Goal: Information Seeking & Learning: Learn about a topic

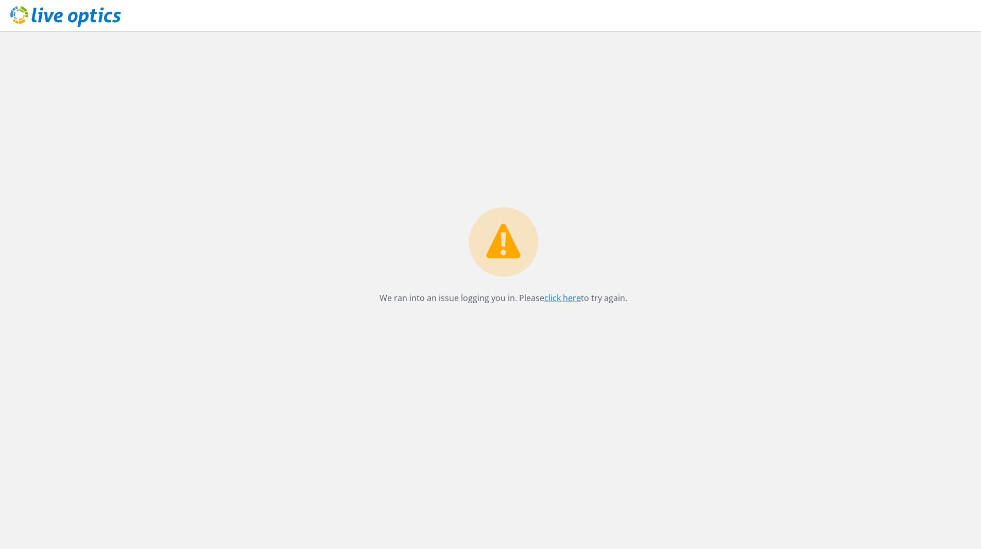
click at [562, 300] on link "click here" at bounding box center [563, 297] width 37 height 11
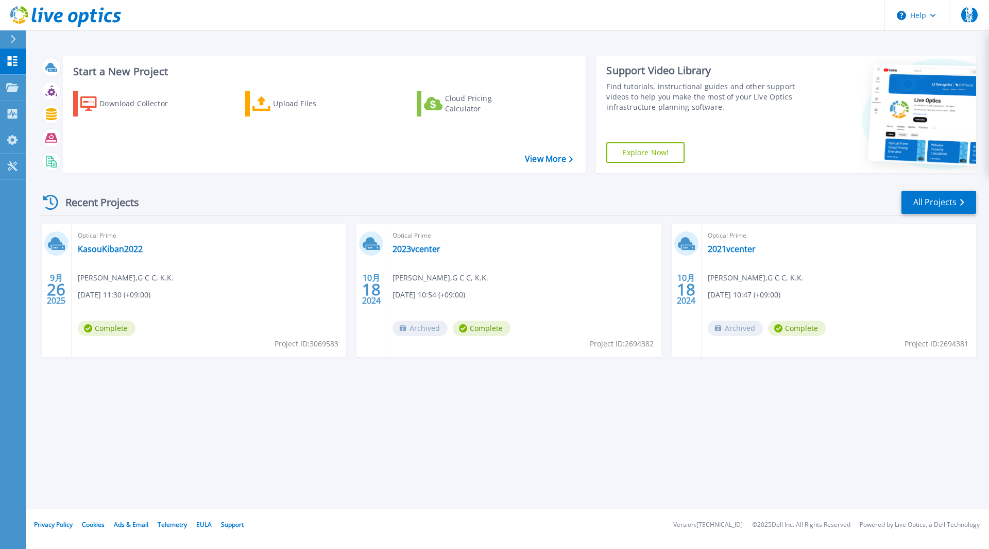
click at [222, 434] on div "Start a New Project Download Collector Upload Files Cloud Pricing Calculator Vi…" at bounding box center [507, 254] width 963 height 509
click at [133, 253] on link "KasouKiban2022" at bounding box center [110, 249] width 65 height 10
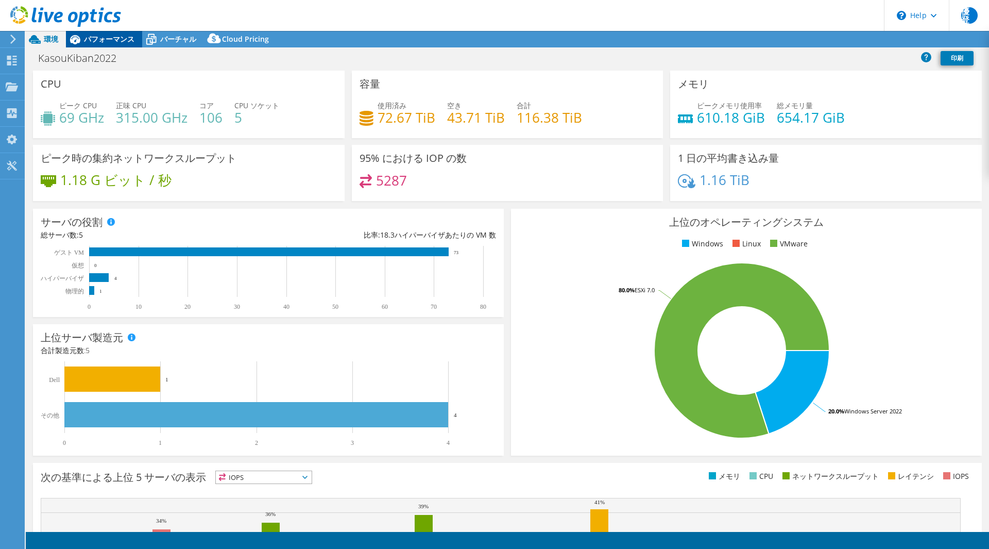
select select "USD"
click at [961, 60] on link "印刷" at bounding box center [957, 58] width 33 height 14
click at [742, 62] on div "KasouKiban2022 印刷" at bounding box center [507, 57] width 963 height 19
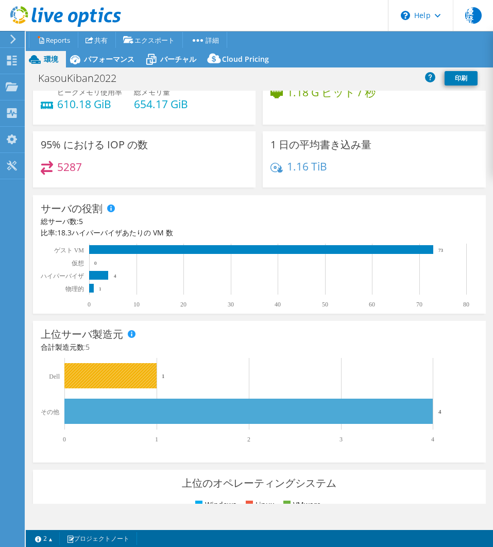
scroll to position [134, 0]
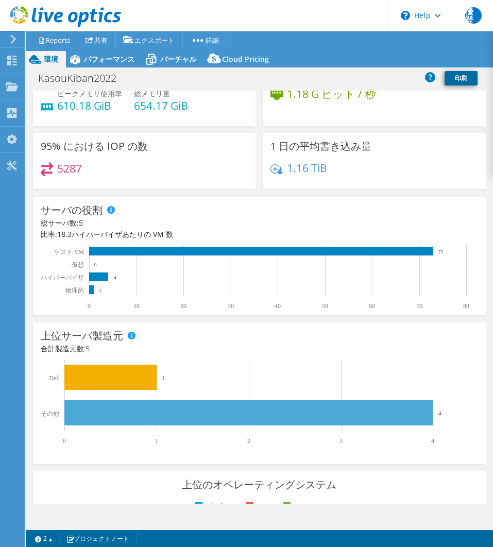
click at [463, 78] on link "印刷" at bounding box center [461, 78] width 33 height 14
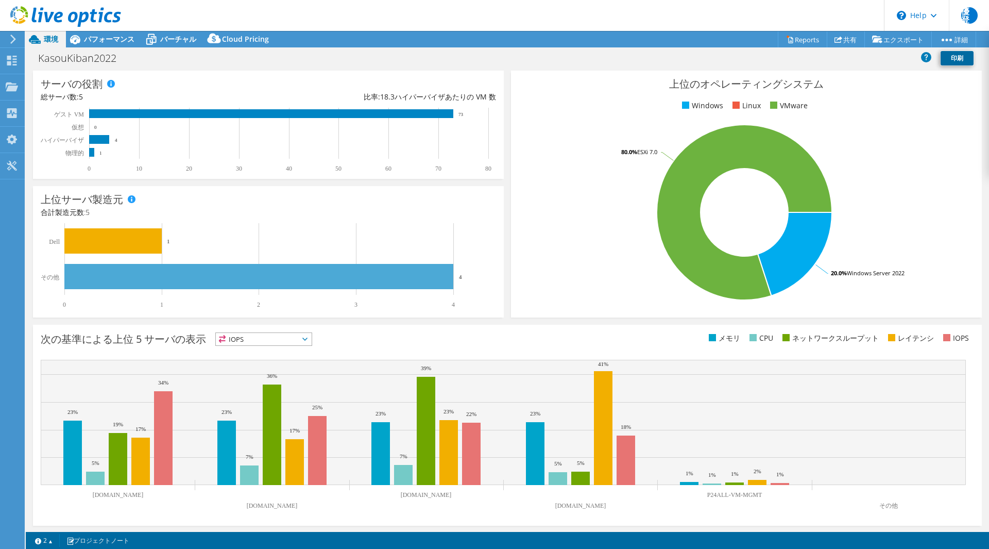
scroll to position [139, 0]
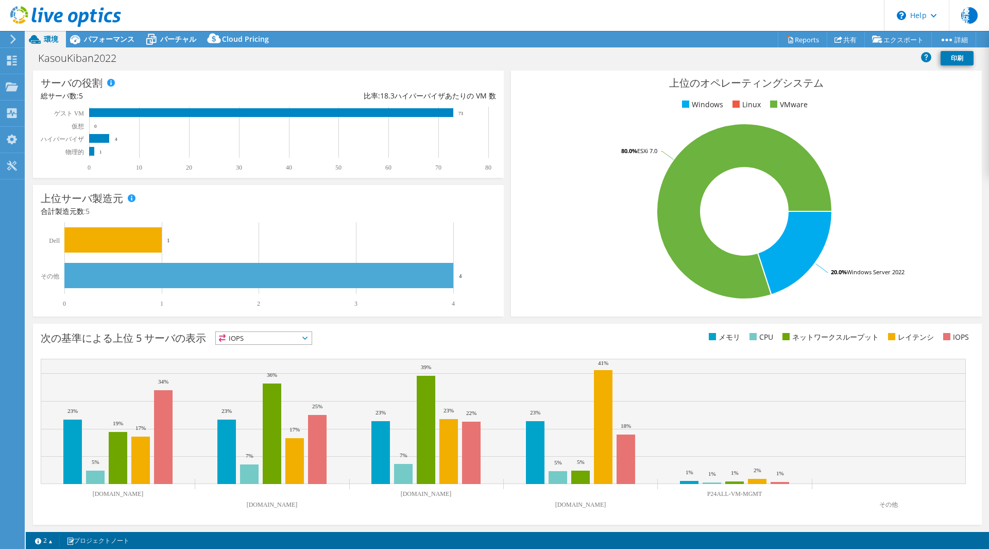
click at [99, 32] on div at bounding box center [60, 17] width 121 height 35
click at [99, 35] on span "パフォーマンス" at bounding box center [109, 39] width 50 height 10
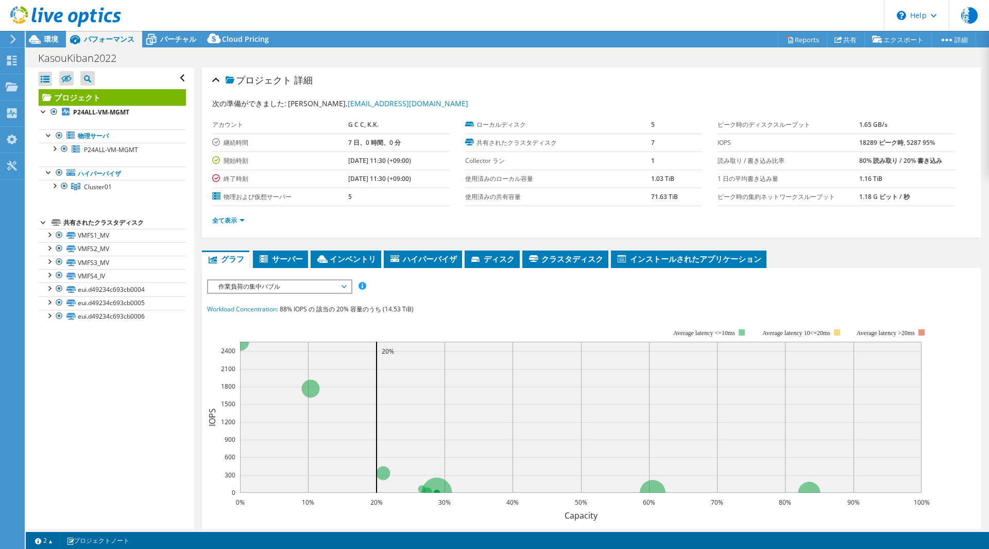
scroll to position [0, 0]
click at [283, 255] on span "サーバー" at bounding box center [280, 259] width 45 height 10
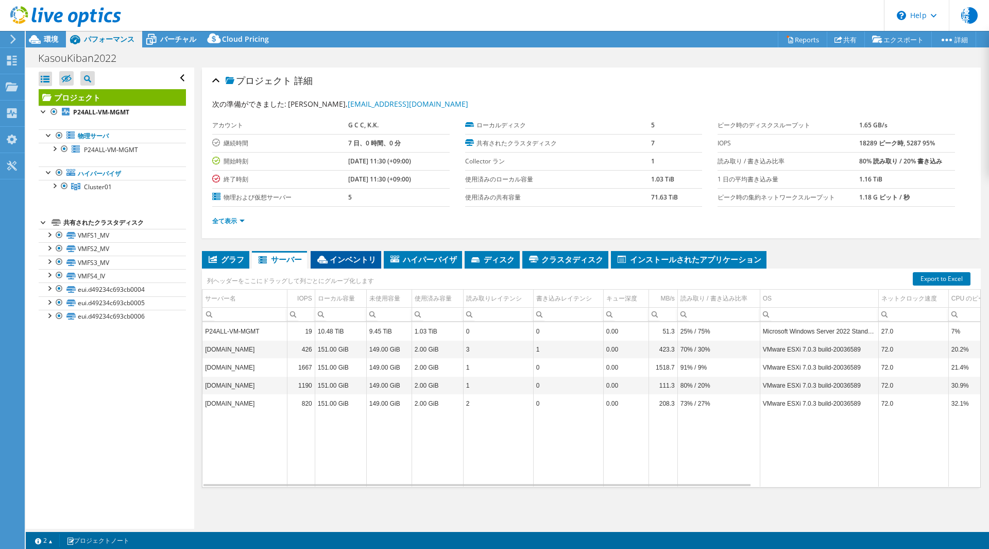
click at [347, 259] on span "インベントリ" at bounding box center [346, 259] width 60 height 10
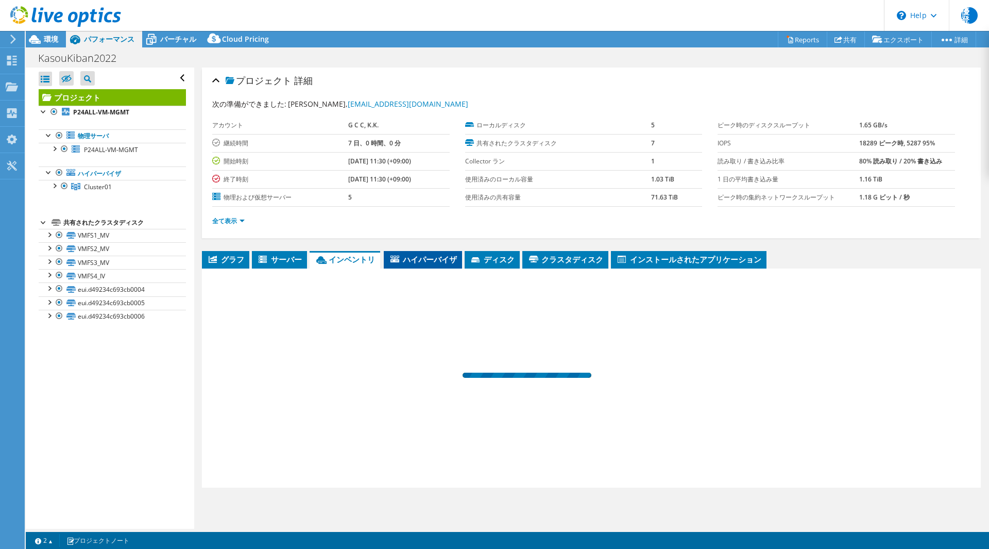
click at [404, 259] on span "ハイパーバイザ" at bounding box center [423, 259] width 68 height 10
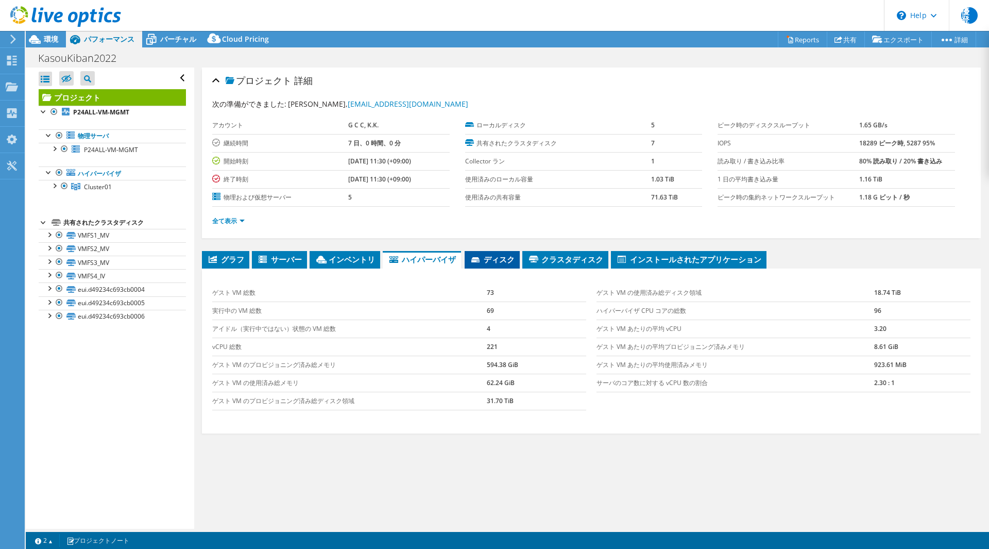
click at [482, 258] on span "ディスク" at bounding box center [492, 259] width 45 height 10
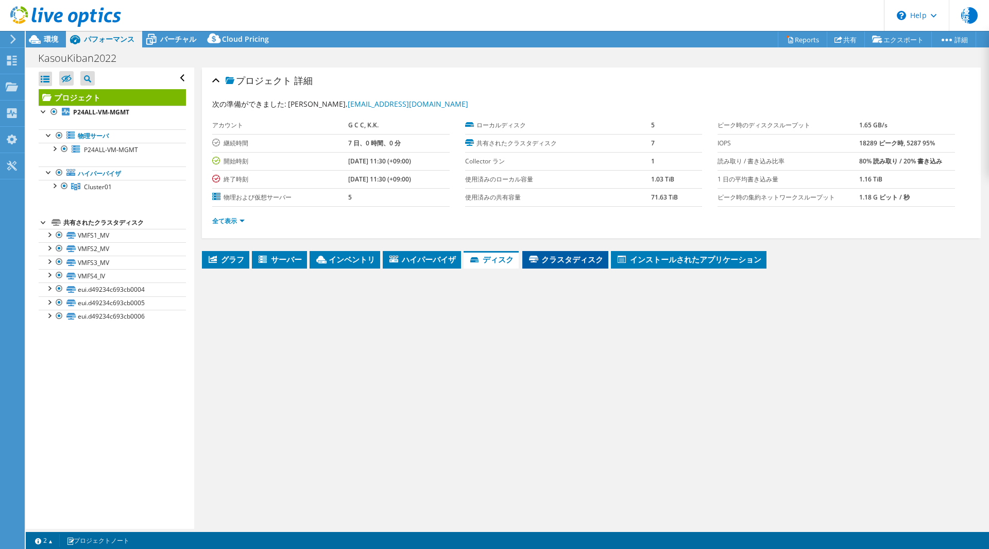
click at [546, 258] on span "クラスタディスク" at bounding box center [566, 259] width 76 height 10
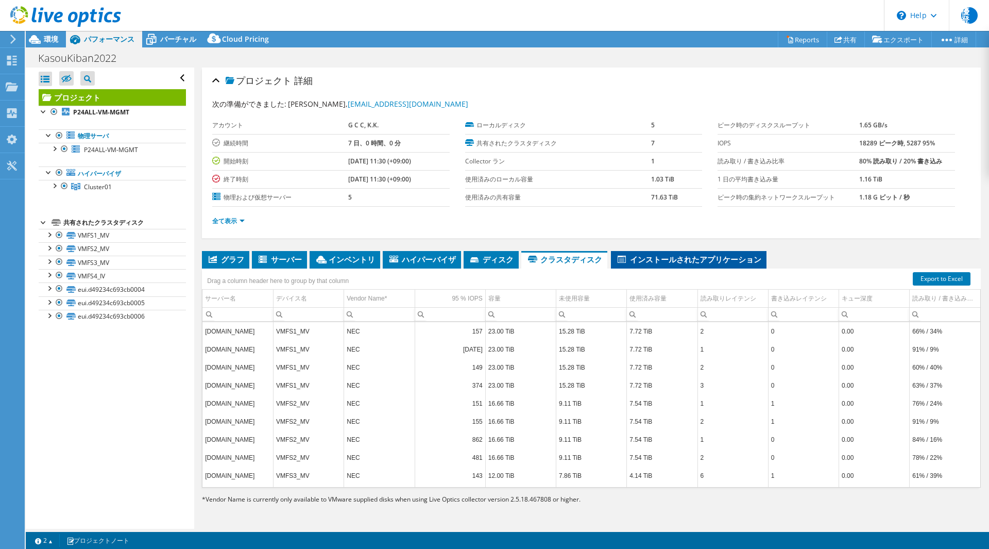
click at [669, 252] on li "インストールされたアプリケーション" at bounding box center [689, 260] width 156 height 18
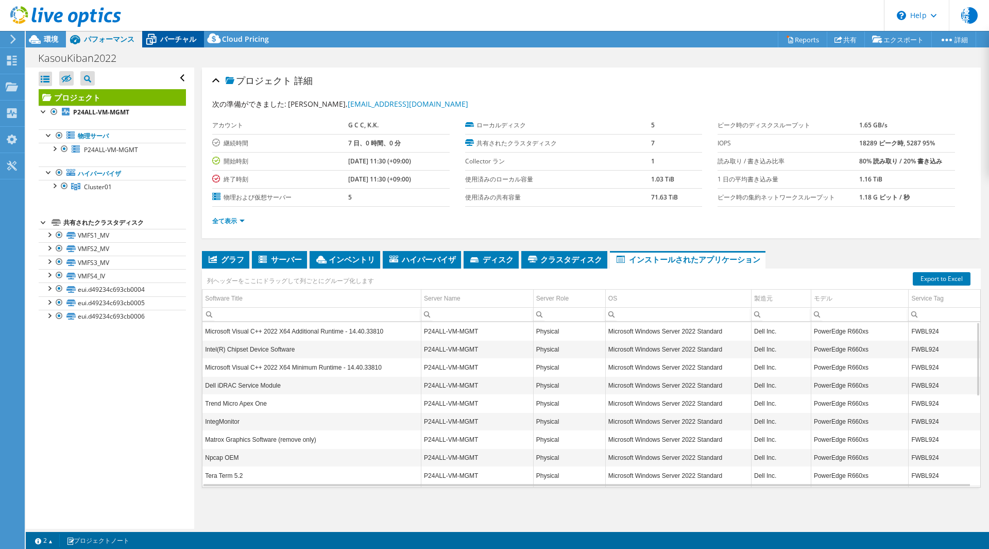
click at [182, 39] on span "バーチャル" at bounding box center [178, 39] width 36 height 10
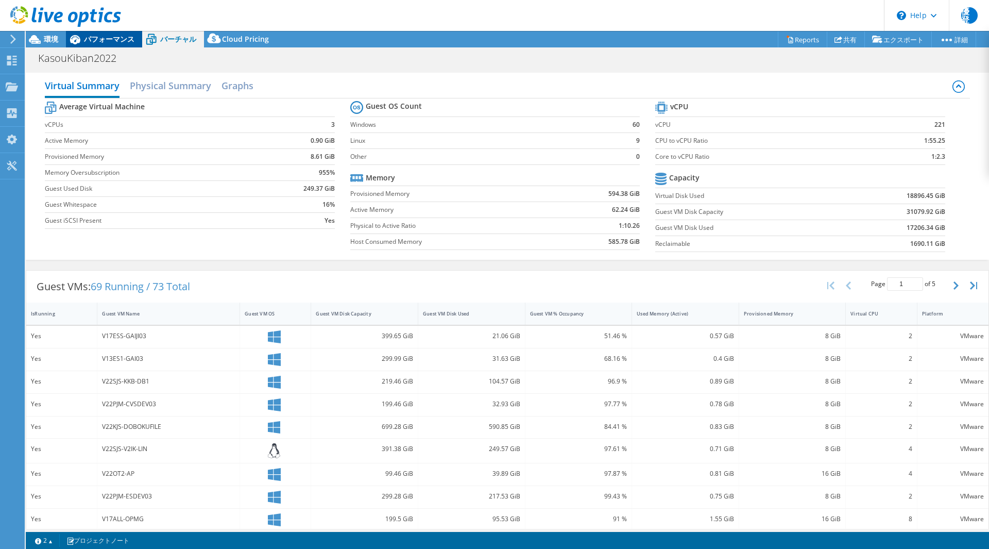
click at [118, 37] on span "パフォーマンス" at bounding box center [109, 39] width 50 height 10
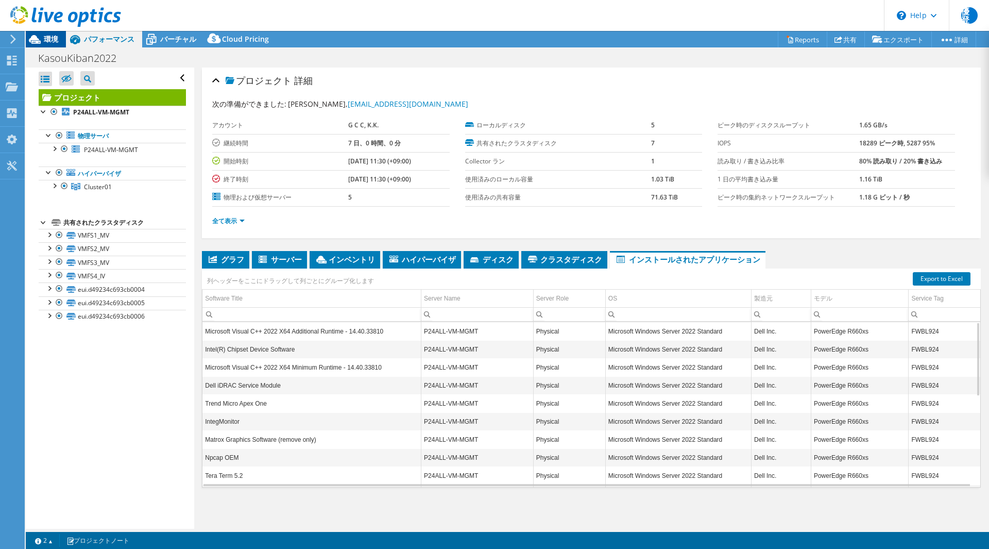
click at [58, 39] on span "環境" at bounding box center [51, 39] width 14 height 10
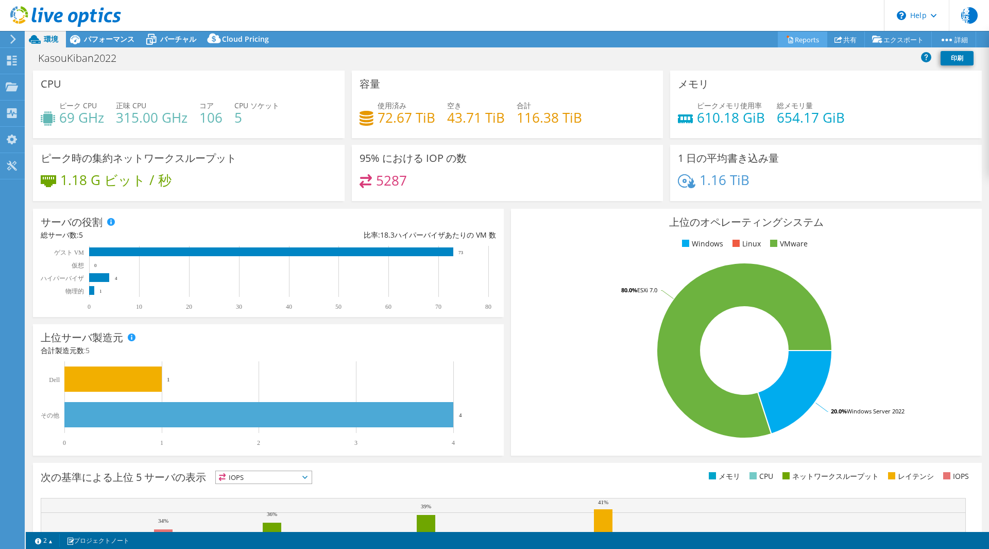
click at [788, 33] on link "Reports" at bounding box center [802, 39] width 49 height 16
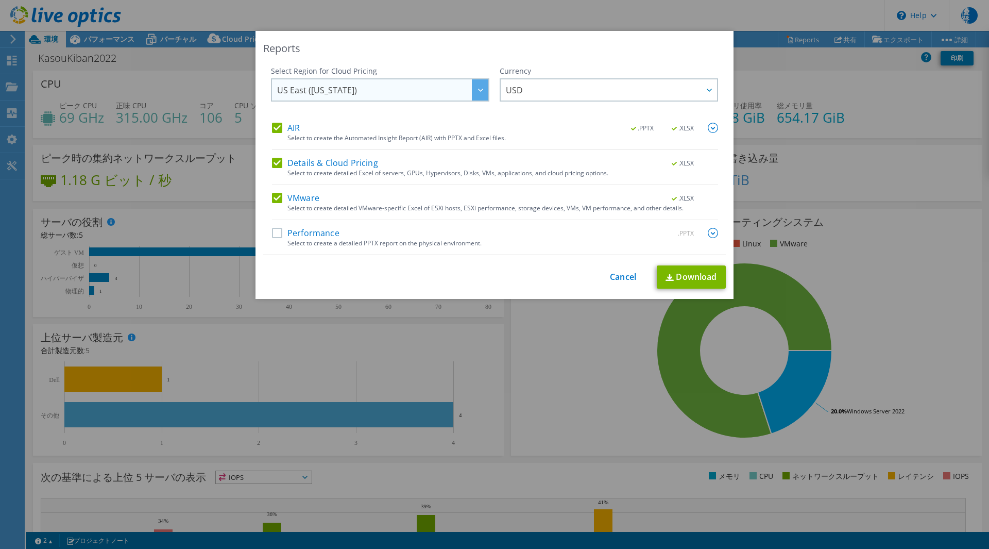
click at [376, 86] on span "US East (Virginia)" at bounding box center [382, 89] width 211 height 21
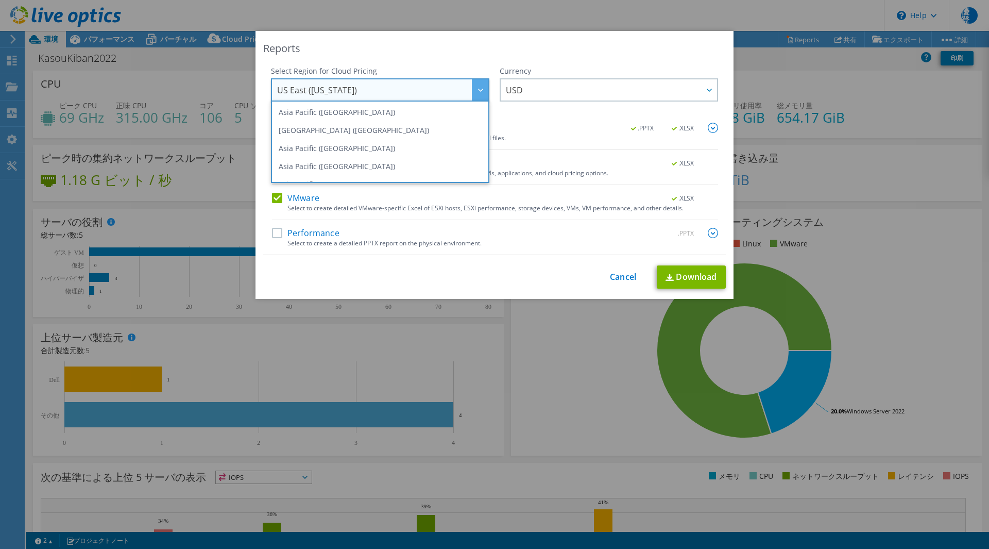
click at [376, 86] on span "US East (Virginia)" at bounding box center [382, 89] width 211 height 21
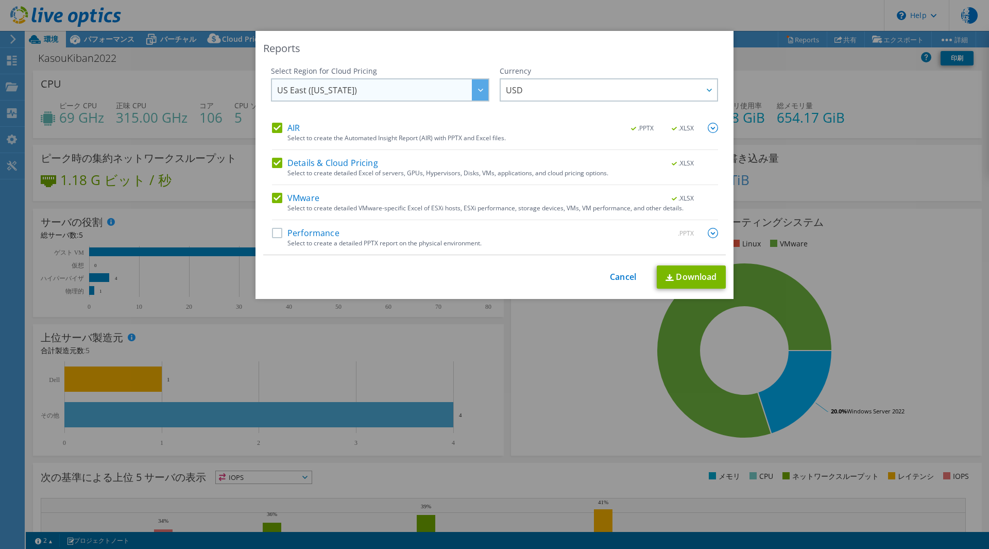
click at [376, 86] on span "US East (Virginia)" at bounding box center [382, 89] width 211 height 21
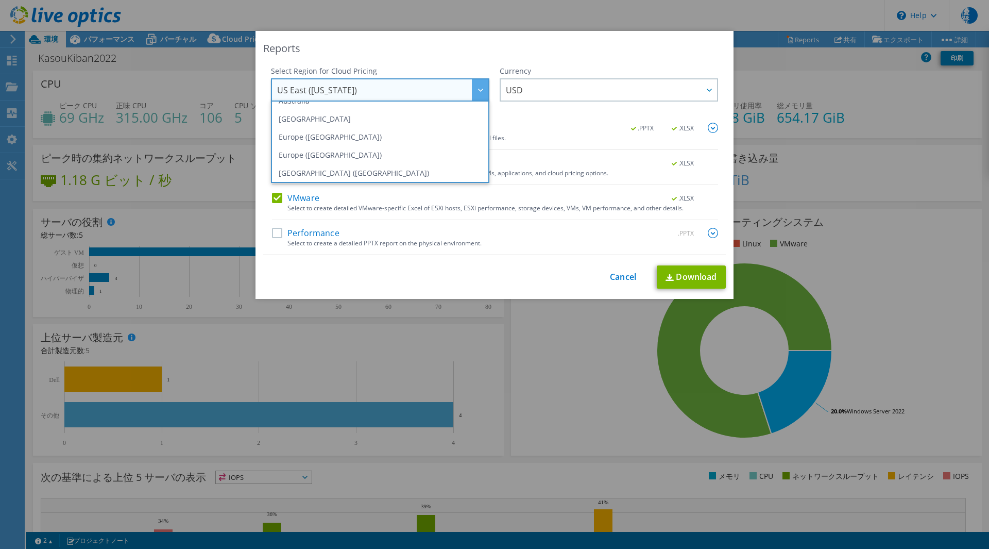
scroll to position [103, 0]
click at [604, 275] on div "This process may take a while, please wait... Cancel Download" at bounding box center [494, 276] width 463 height 23
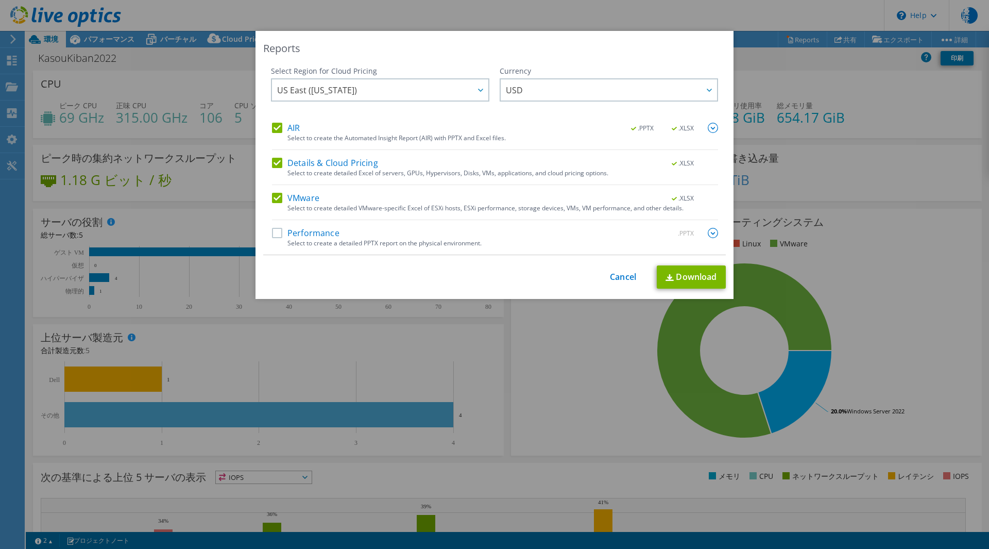
click at [605, 275] on div "This process may take a while, please wait... Cancel Download" at bounding box center [494, 276] width 463 height 23
click at [610, 276] on link "Cancel" at bounding box center [623, 277] width 26 height 10
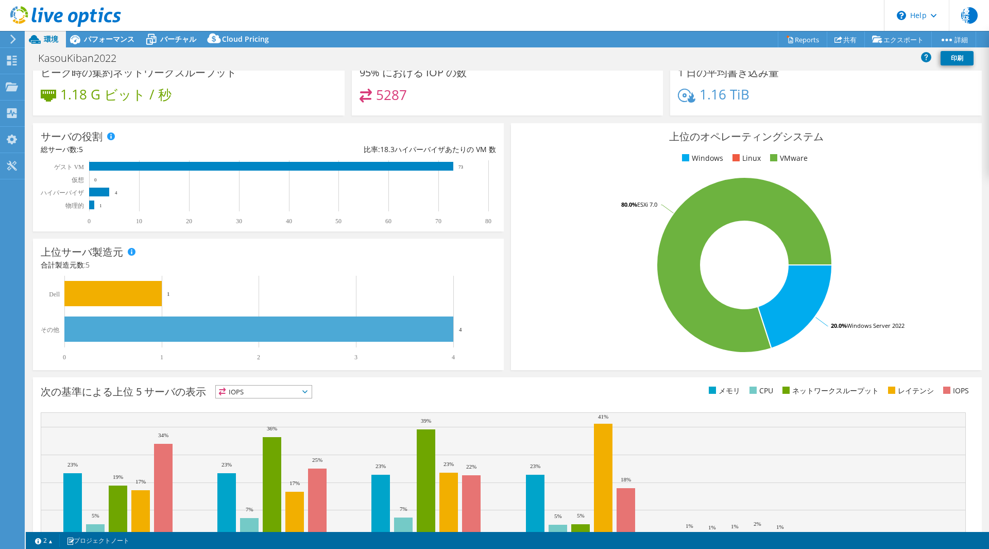
scroll to position [0, 0]
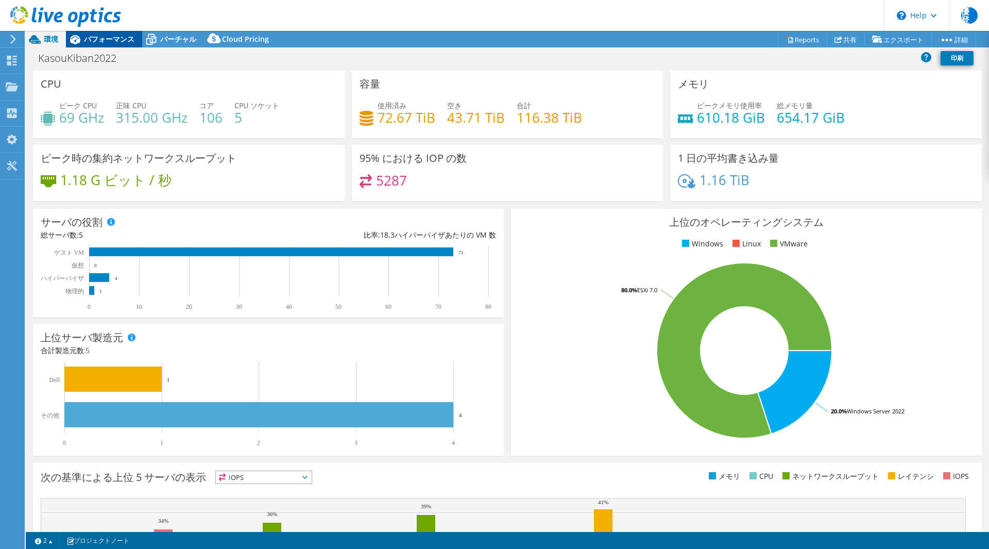
click at [122, 41] on span "パフォーマンス" at bounding box center [109, 39] width 50 height 10
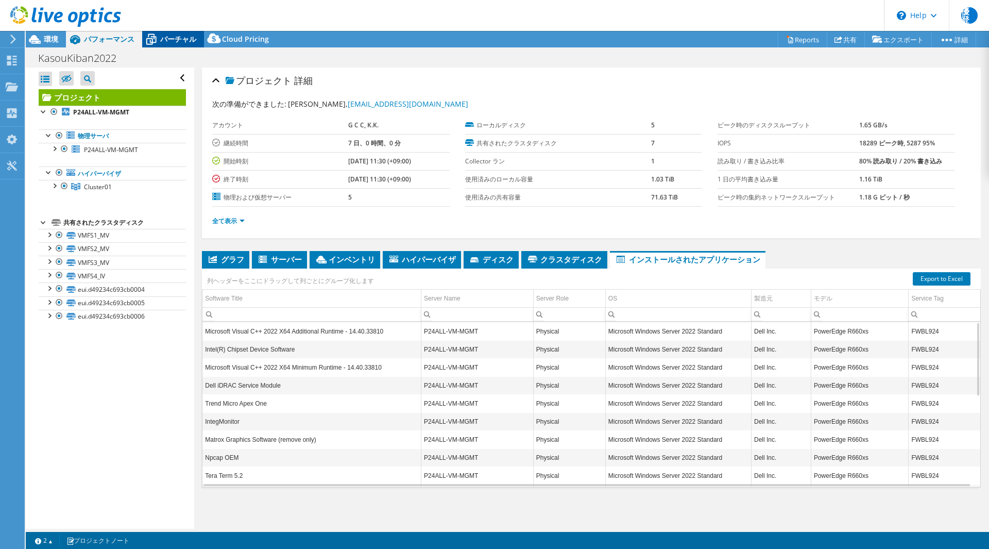
click at [152, 32] on icon at bounding box center [151, 39] width 18 height 18
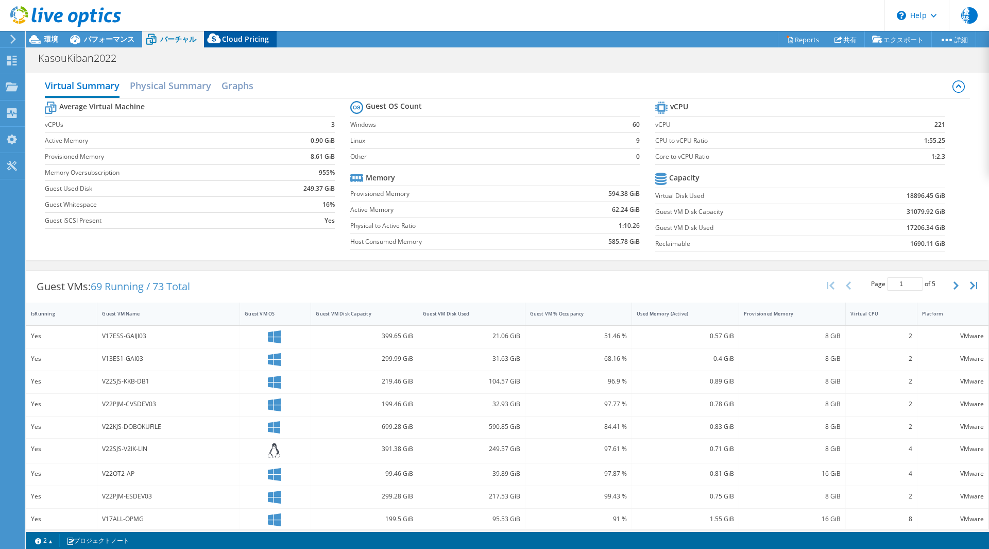
click at [222, 38] on icon at bounding box center [214, 40] width 21 height 21
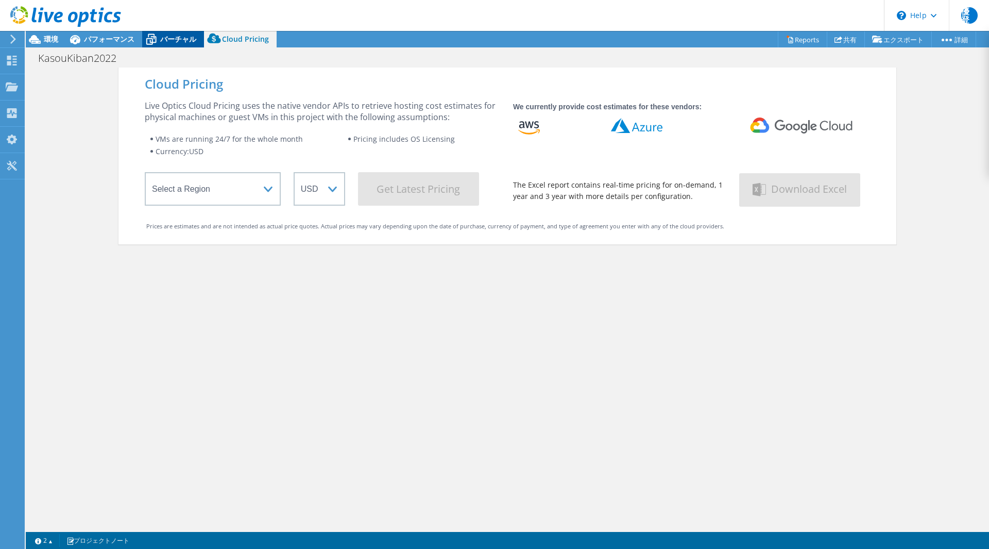
click at [193, 42] on span "バーチャル" at bounding box center [178, 39] width 36 height 10
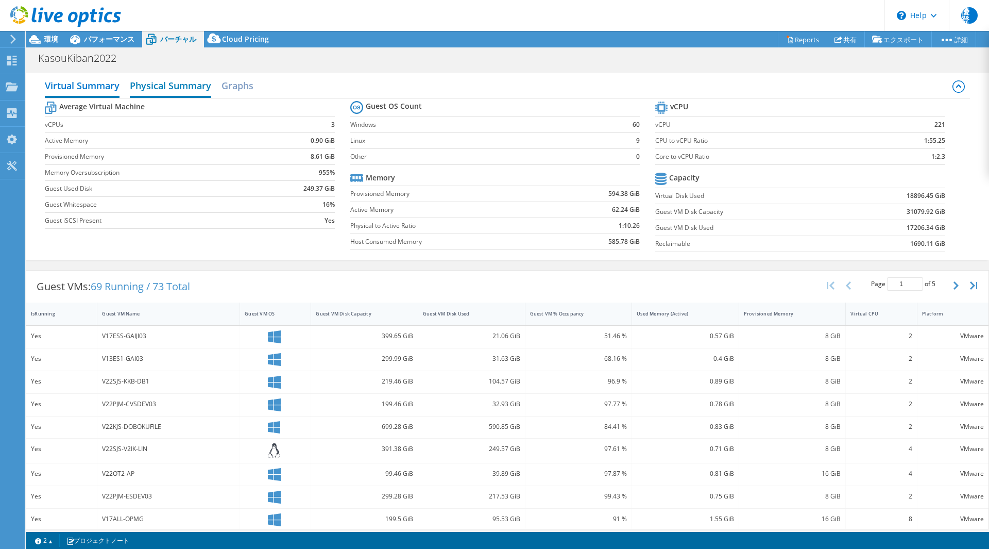
click at [167, 87] on h2 "Physical Summary" at bounding box center [170, 86] width 81 height 23
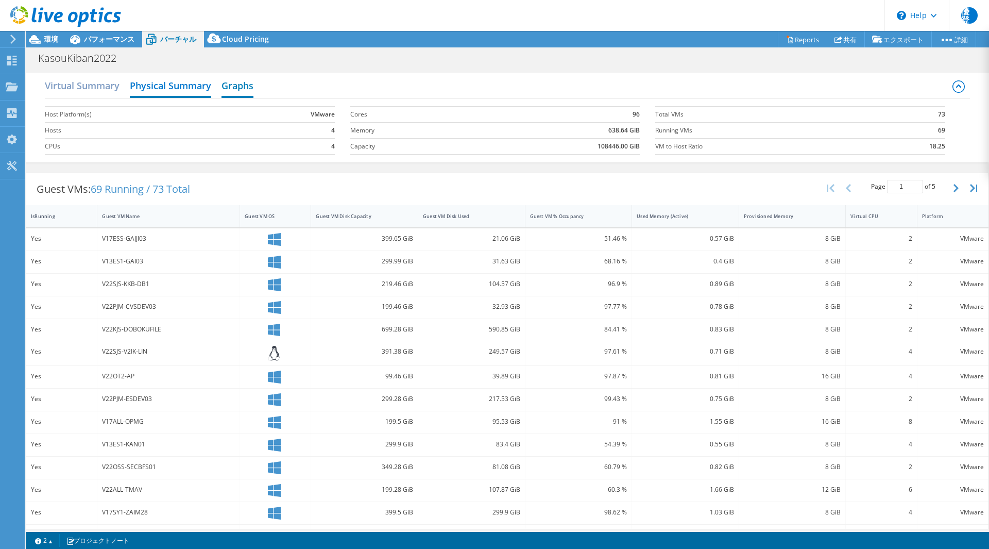
click at [231, 88] on h2 "Graphs" at bounding box center [238, 86] width 32 height 23
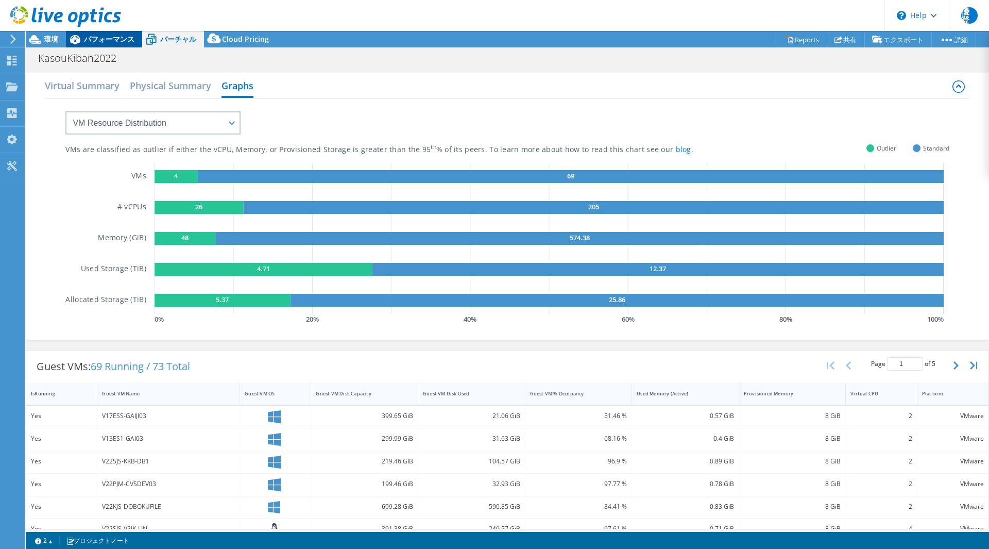
click at [115, 39] on span "パフォーマンス" at bounding box center [109, 39] width 50 height 10
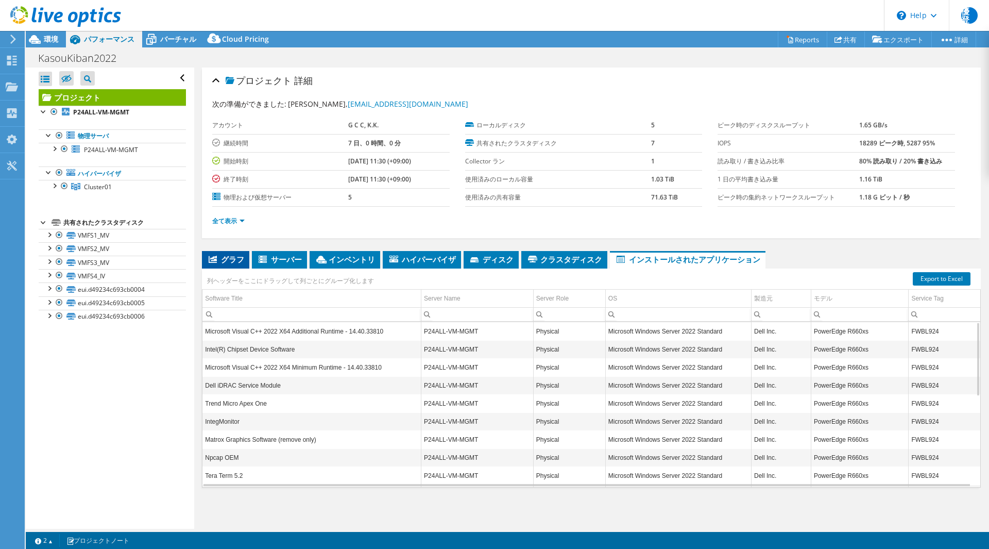
click at [235, 256] on span "グラフ" at bounding box center [225, 259] width 37 height 10
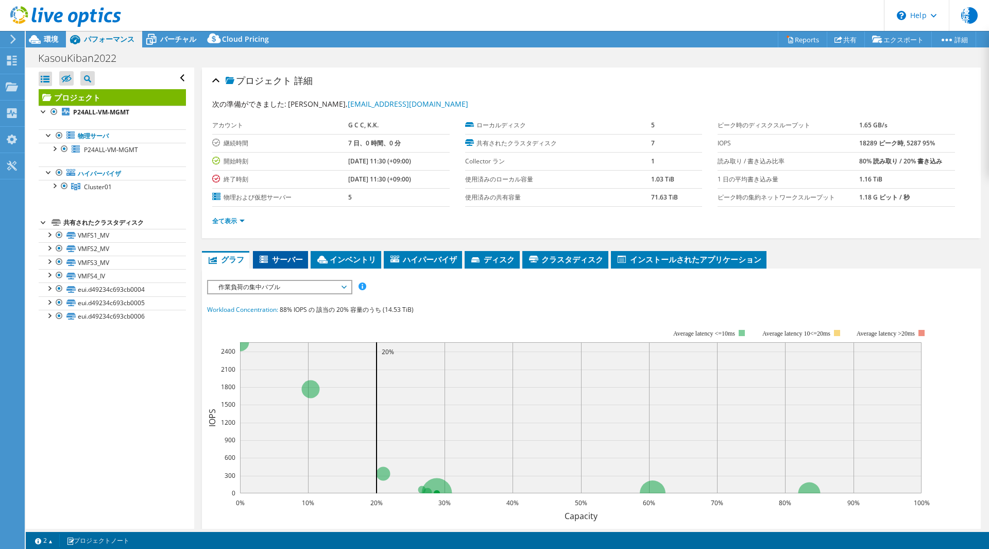
click at [270, 259] on icon at bounding box center [265, 260] width 10 height 9
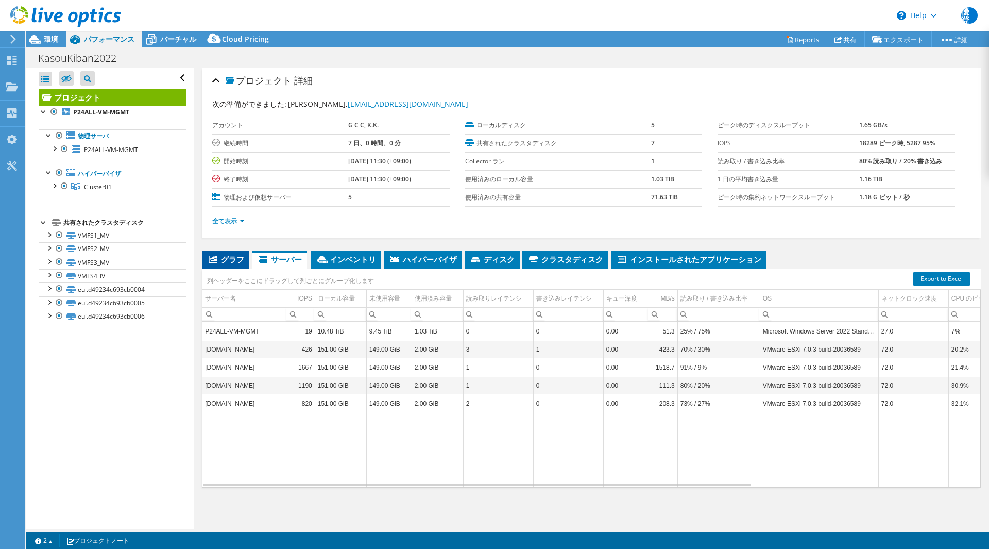
click at [234, 260] on span "グラフ" at bounding box center [225, 259] width 37 height 10
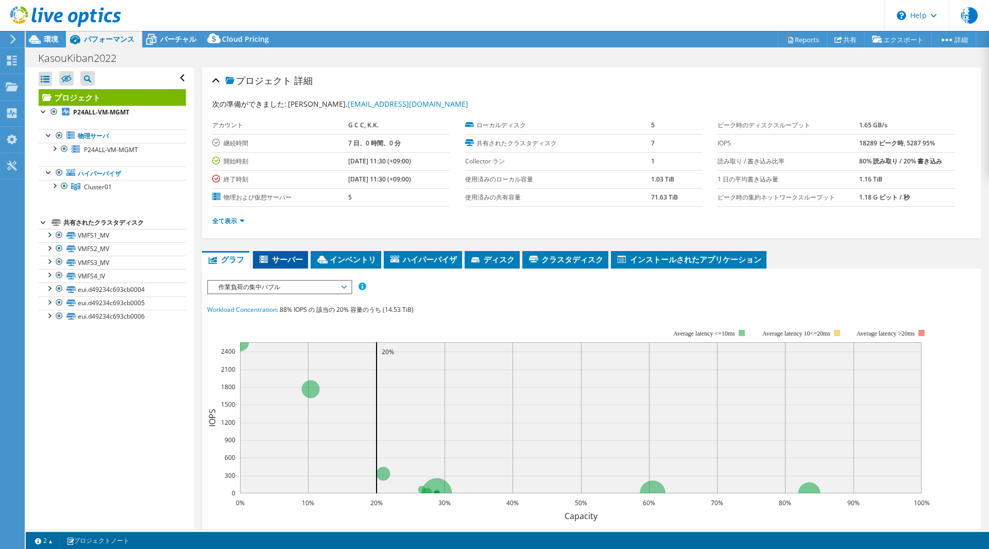
click at [273, 262] on span "サーバー" at bounding box center [280, 259] width 45 height 10
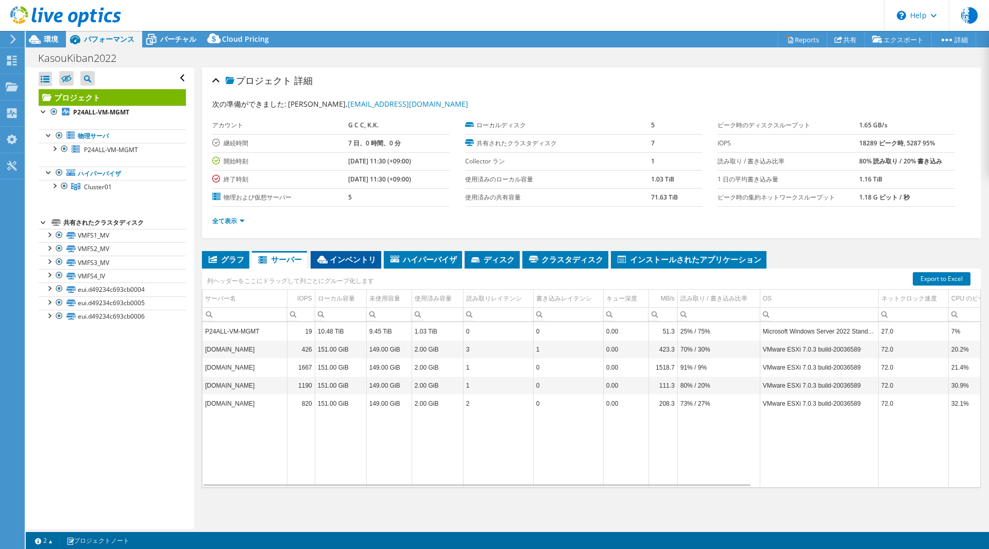
click at [344, 261] on span "インベントリ" at bounding box center [346, 259] width 60 height 10
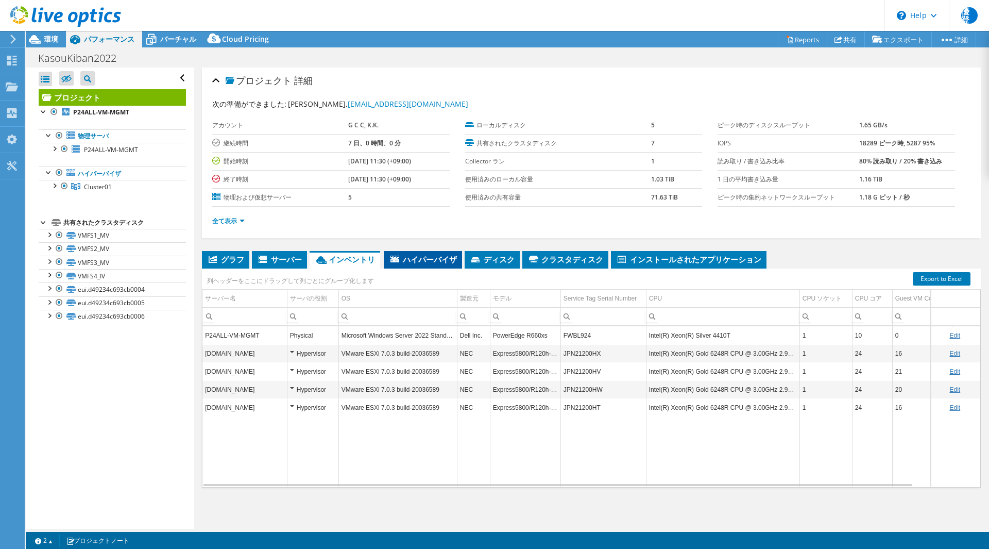
click at [408, 261] on span "ハイパーバイザ" at bounding box center [423, 259] width 68 height 10
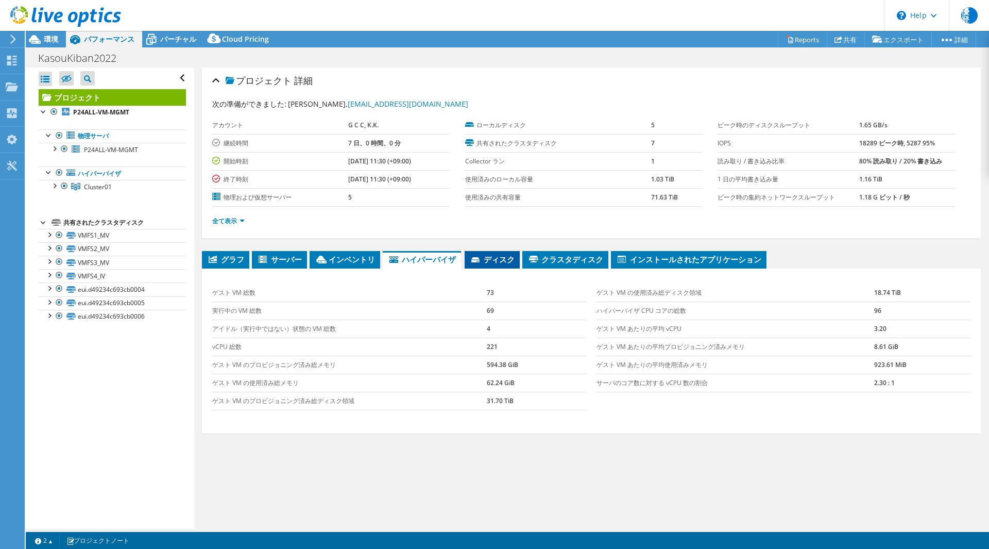
click at [486, 258] on span "ディスク" at bounding box center [492, 259] width 45 height 10
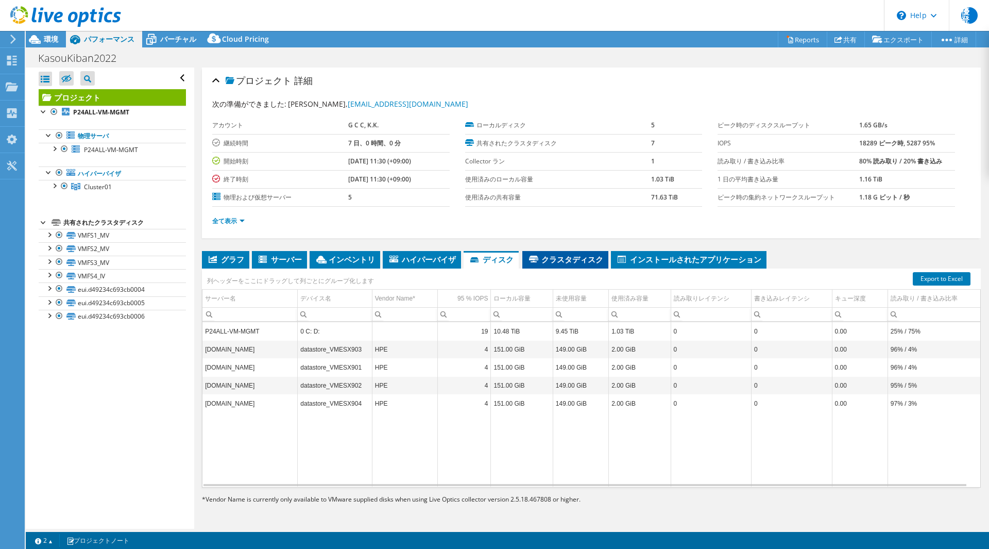
click at [563, 259] on span "クラスタディスク" at bounding box center [566, 259] width 76 height 10
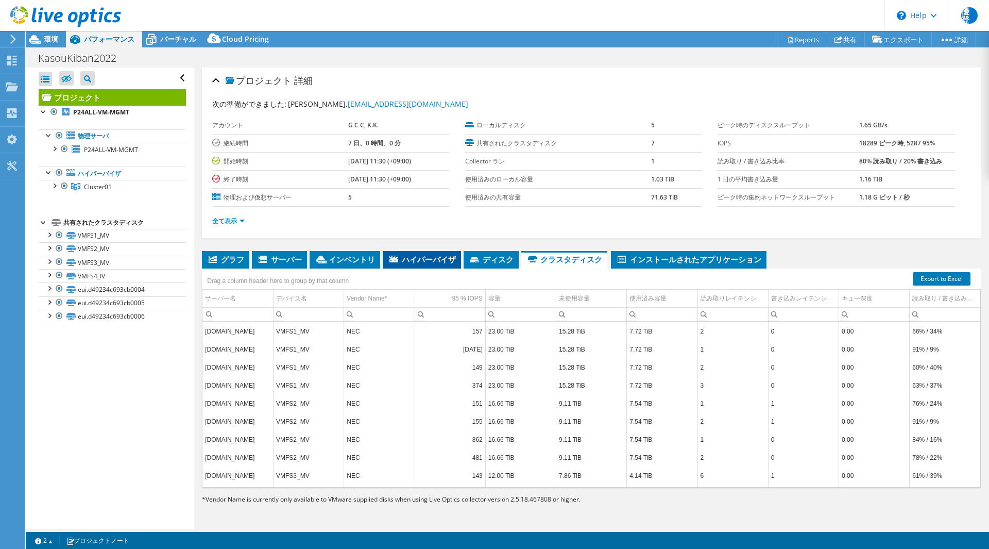
click at [423, 260] on span "ハイパーバイザ" at bounding box center [422, 259] width 68 height 10
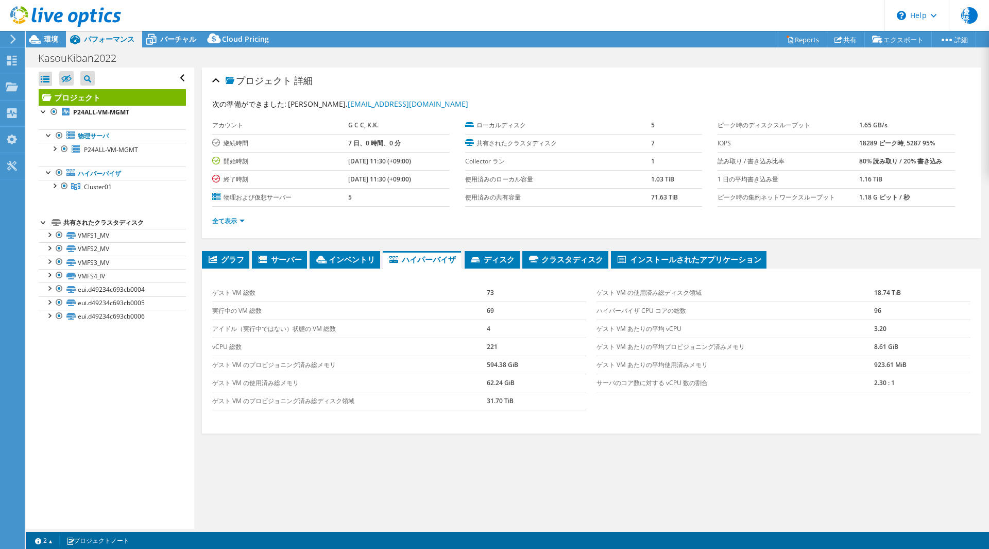
click at [251, 256] on ul "グラフ サーバー インベントリ ハイパーバイザ ディスク クラスタディスク" at bounding box center [591, 260] width 779 height 18
click at [263, 261] on icon at bounding box center [263, 259] width 8 height 7
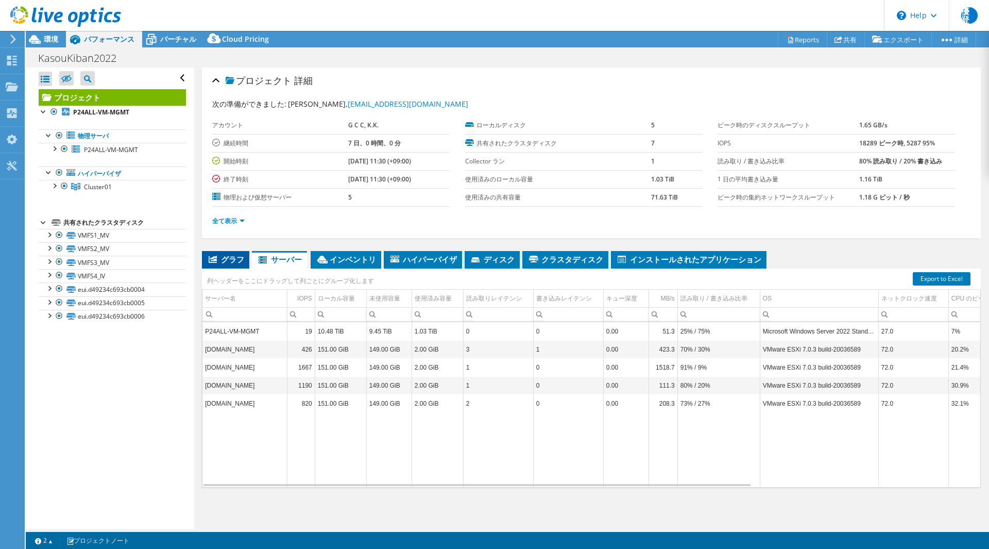
click at [236, 258] on span "グラフ" at bounding box center [225, 259] width 37 height 10
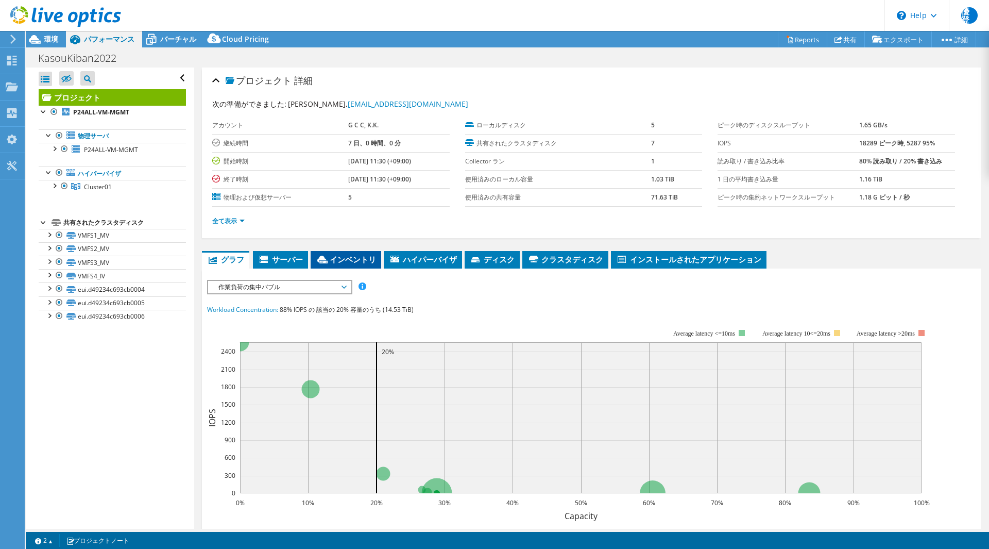
click at [324, 257] on icon at bounding box center [322, 260] width 10 height 8
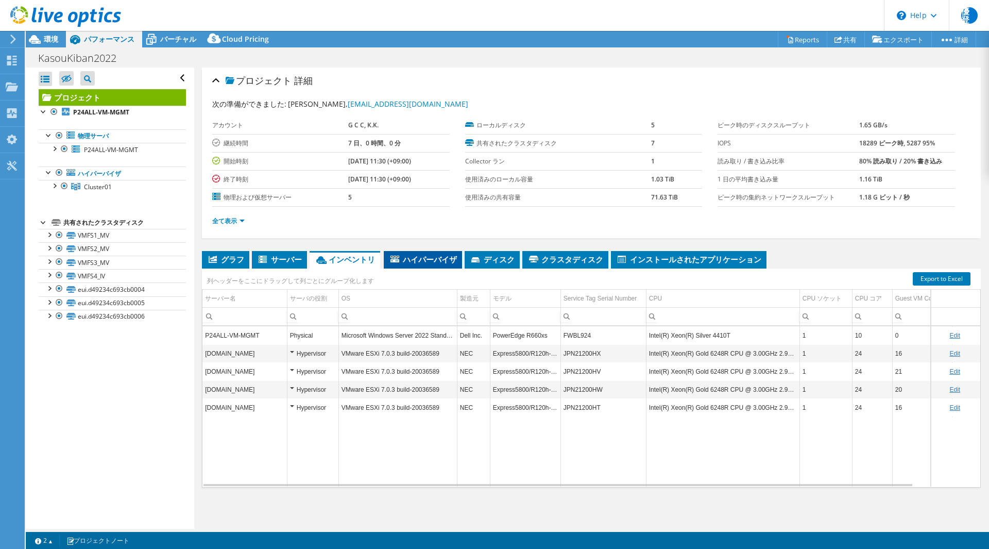
click at [399, 256] on icon at bounding box center [394, 259] width 9 height 7
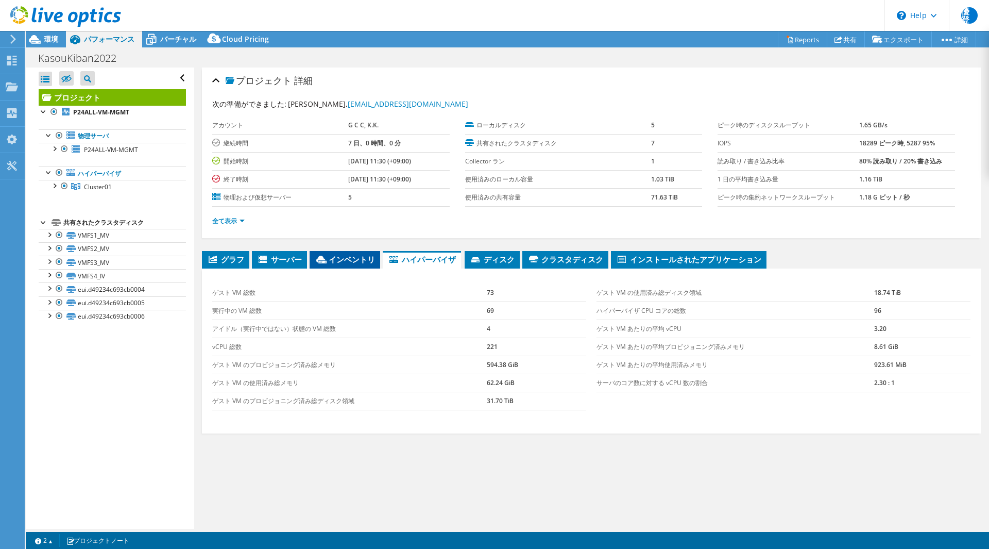
click at [365, 259] on span "インベントリ" at bounding box center [345, 259] width 60 height 10
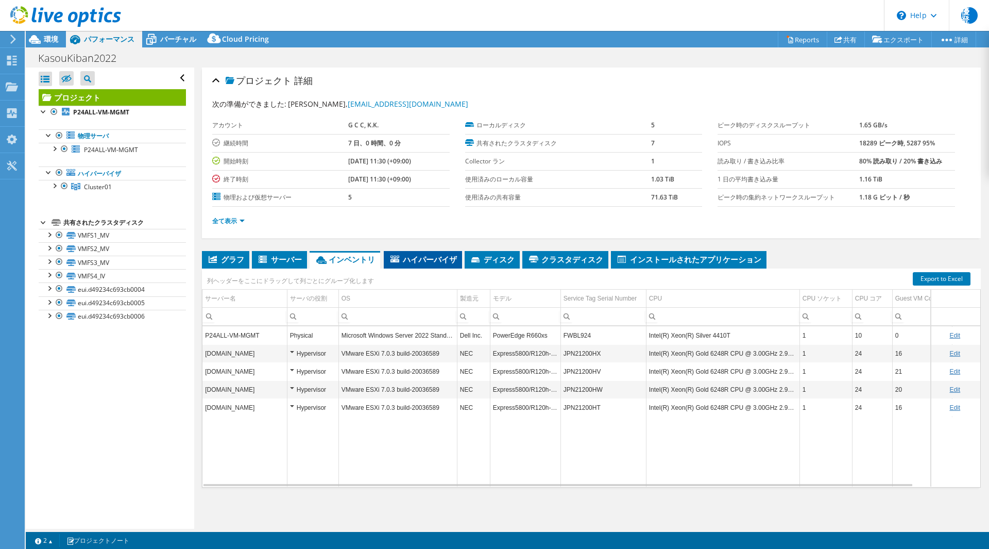
click at [409, 257] on span "ハイパーバイザ" at bounding box center [423, 259] width 68 height 10
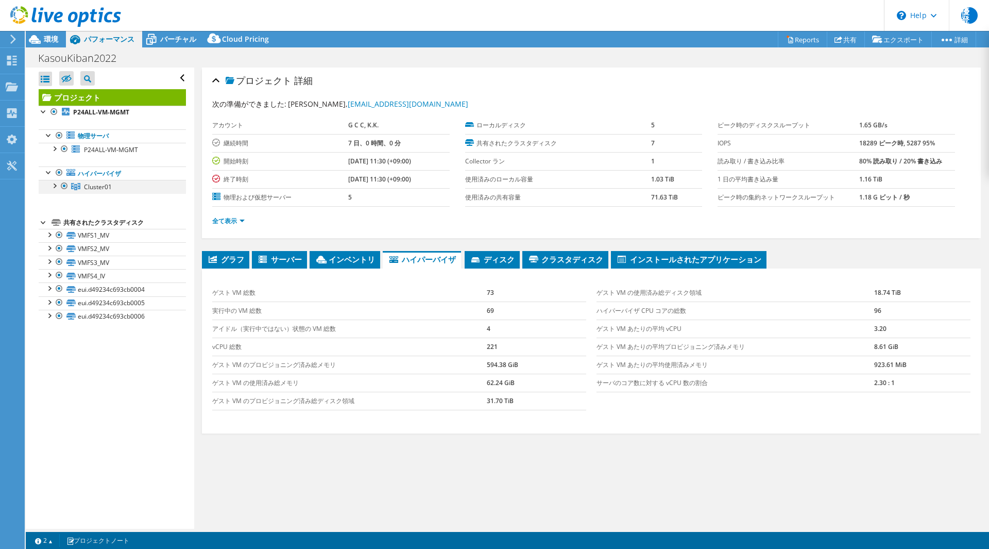
click at [53, 185] on div at bounding box center [54, 185] width 10 height 10
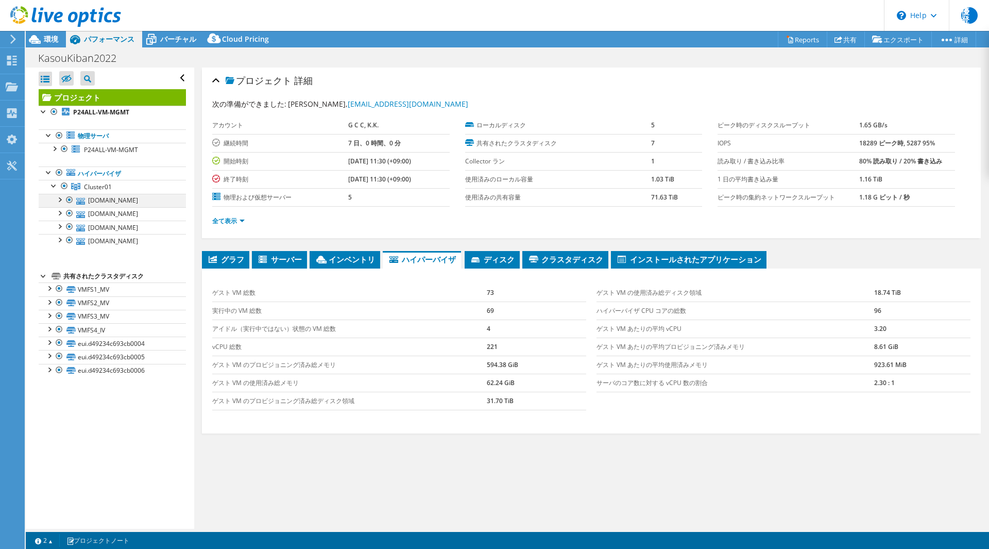
click at [56, 198] on div at bounding box center [59, 199] width 10 height 10
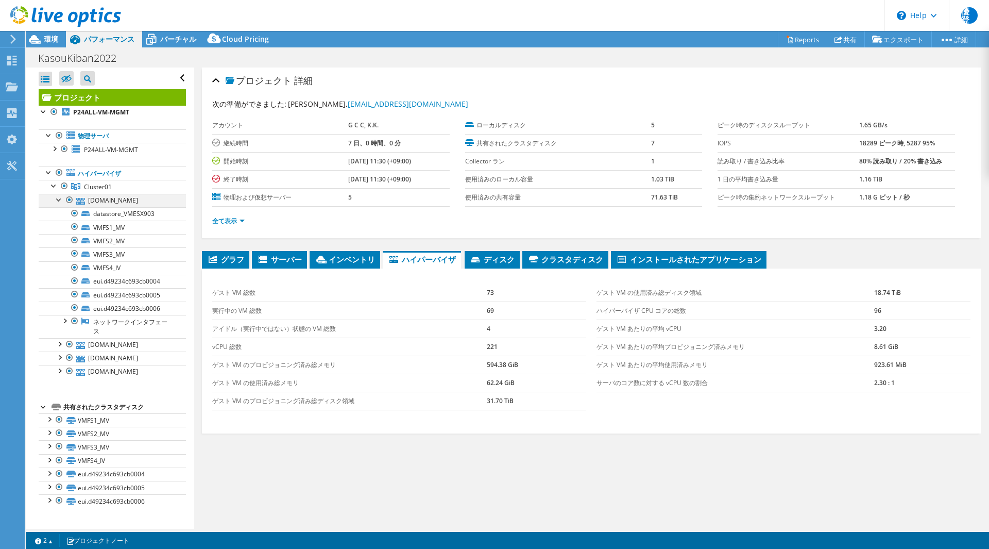
click at [56, 198] on div at bounding box center [59, 199] width 10 height 10
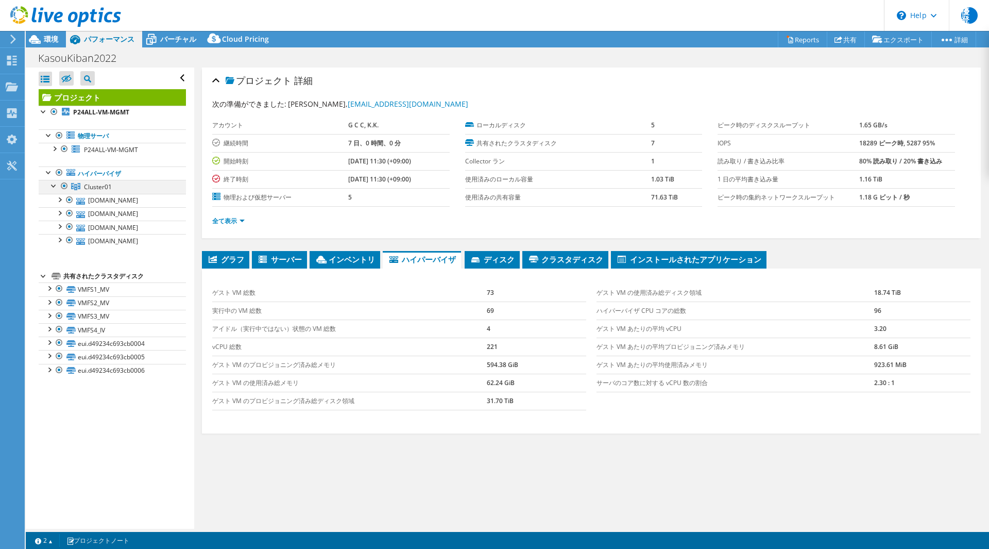
click at [54, 189] on div at bounding box center [54, 185] width 10 height 10
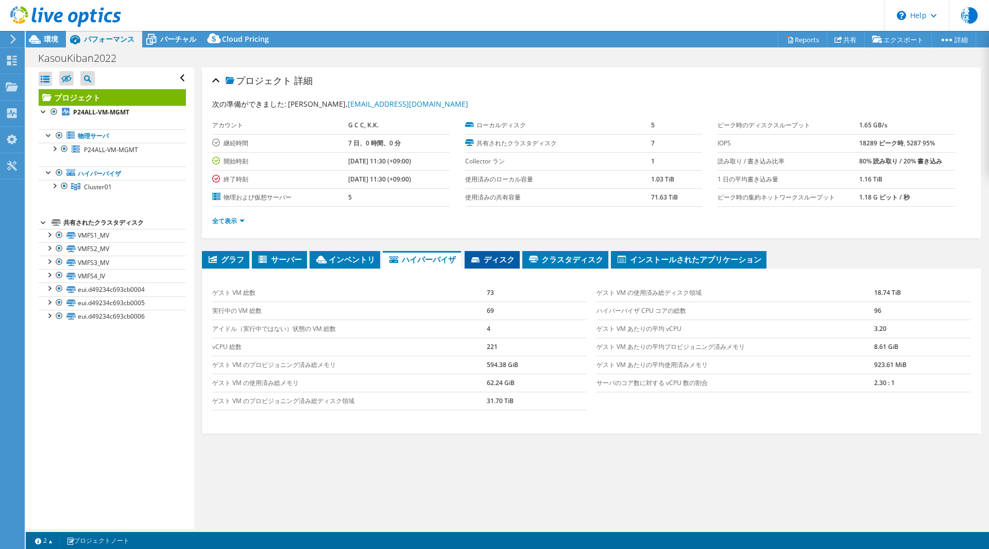
click at [505, 263] on span "ディスク" at bounding box center [492, 259] width 45 height 10
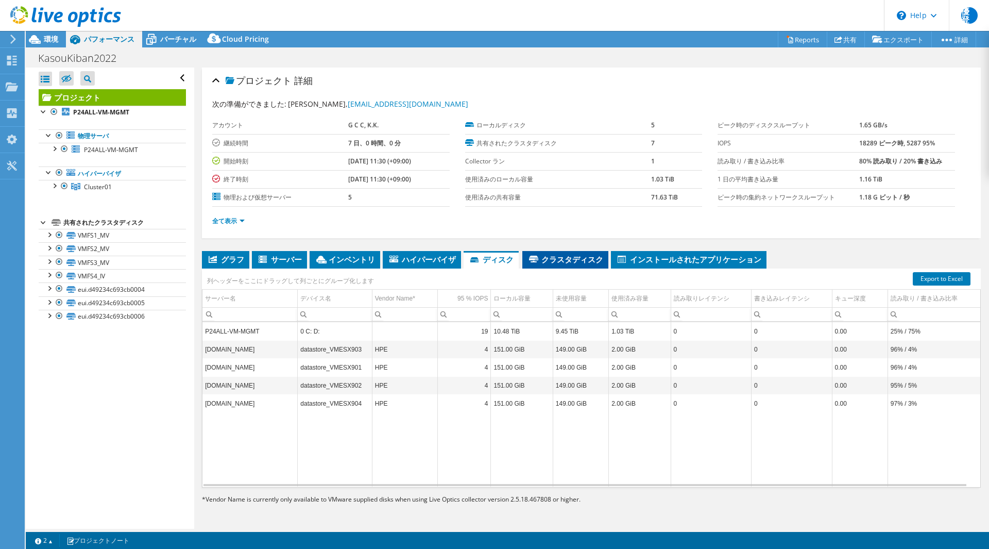
click at [574, 260] on span "クラスタディスク" at bounding box center [566, 259] width 76 height 10
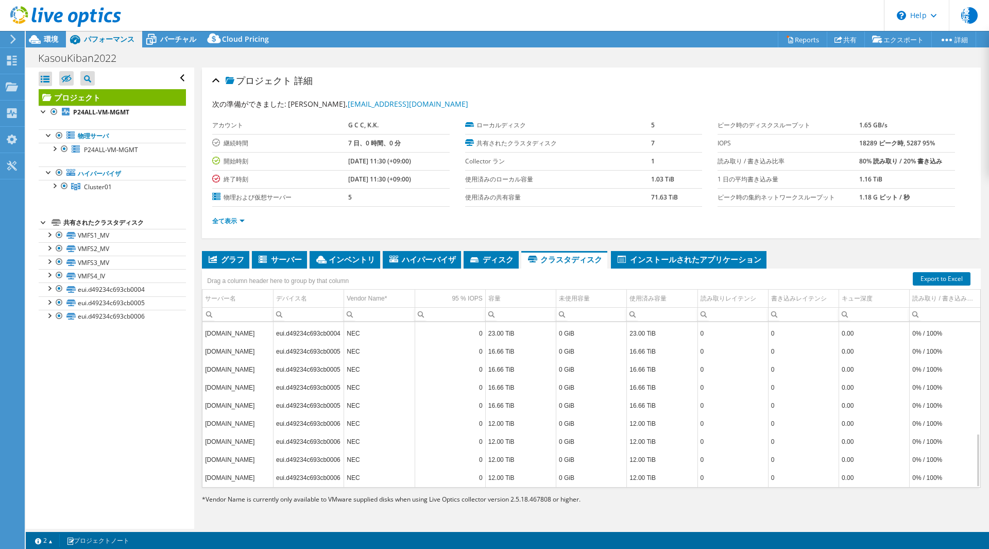
scroll to position [93, 0]
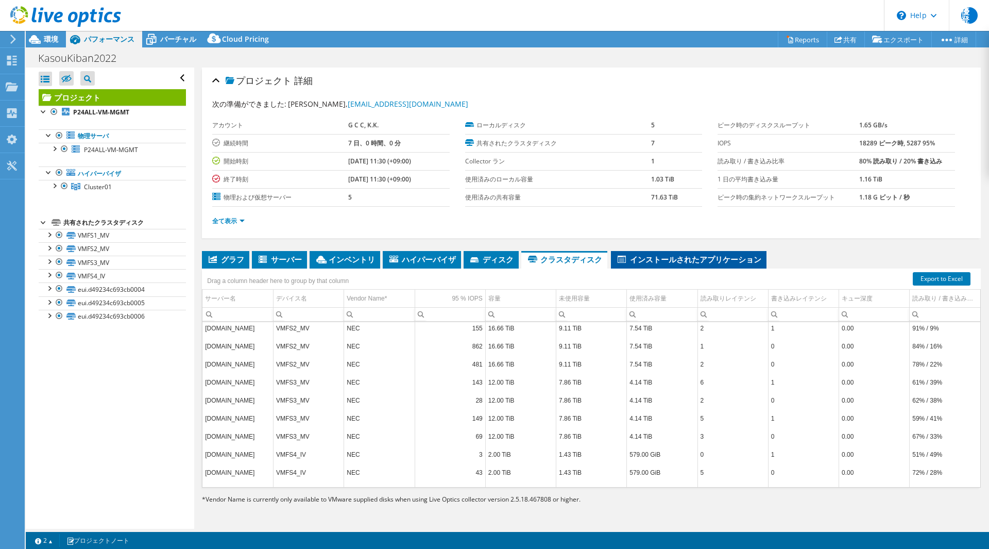
click at [629, 263] on span "インストールされたアプリケーション" at bounding box center [688, 259] width 145 height 10
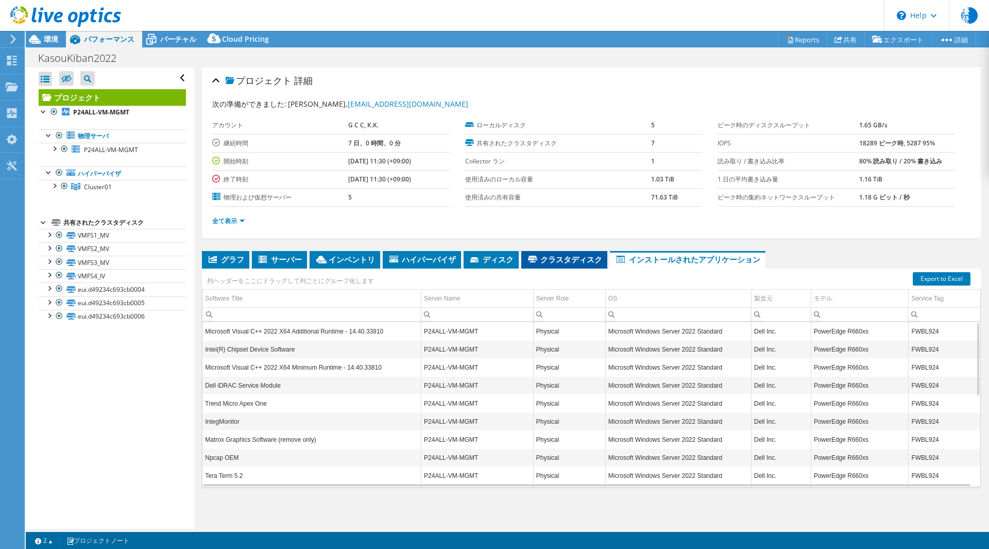
click at [575, 267] on li "クラスタディスク" at bounding box center [564, 260] width 86 height 18
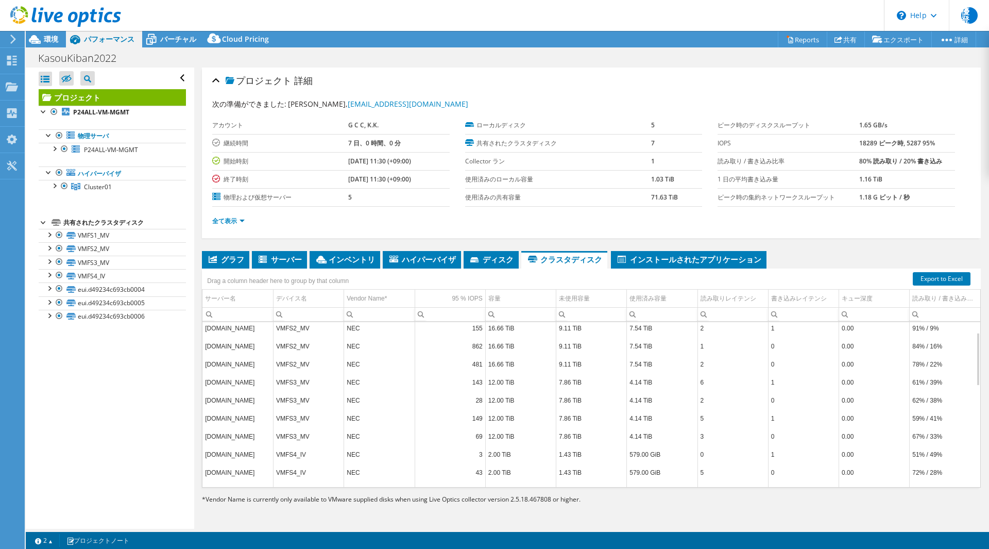
scroll to position [0, 0]
click at [103, 239] on link "VMFS1_MV" at bounding box center [112, 235] width 147 height 13
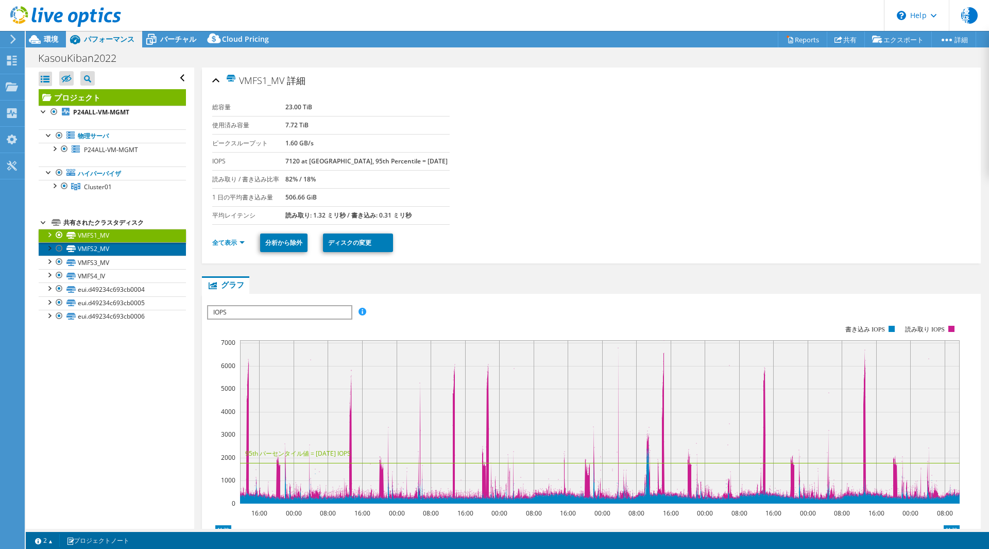
click at [101, 248] on link "VMFS2_MV" at bounding box center [112, 248] width 147 height 13
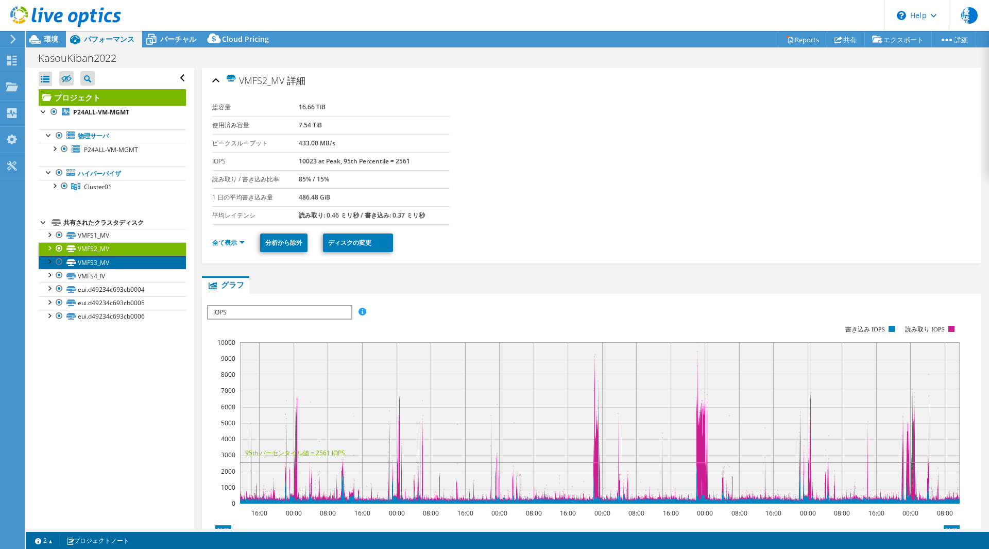
click at [99, 264] on link "VMFS3_MV" at bounding box center [112, 262] width 147 height 13
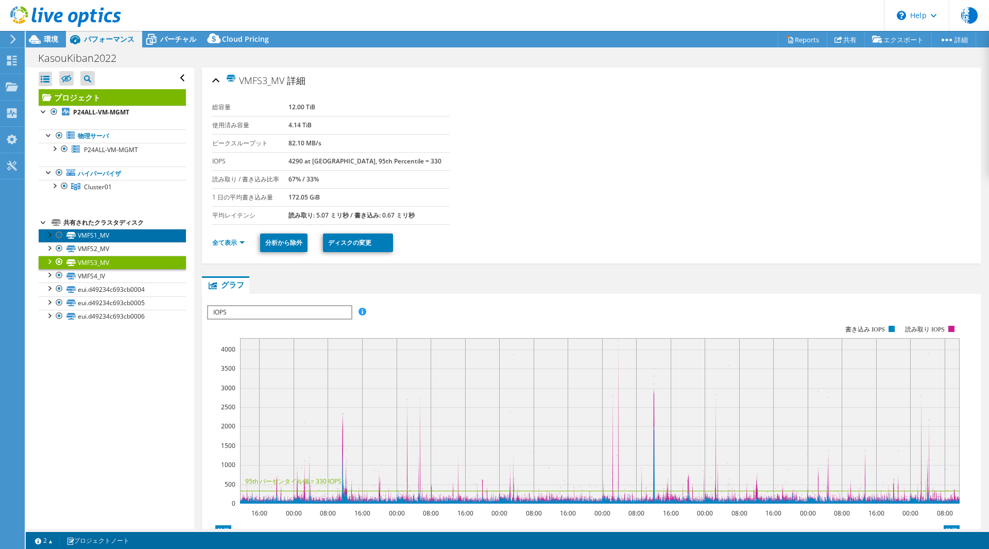
click at [98, 239] on link "VMFS1_MV" at bounding box center [112, 235] width 147 height 13
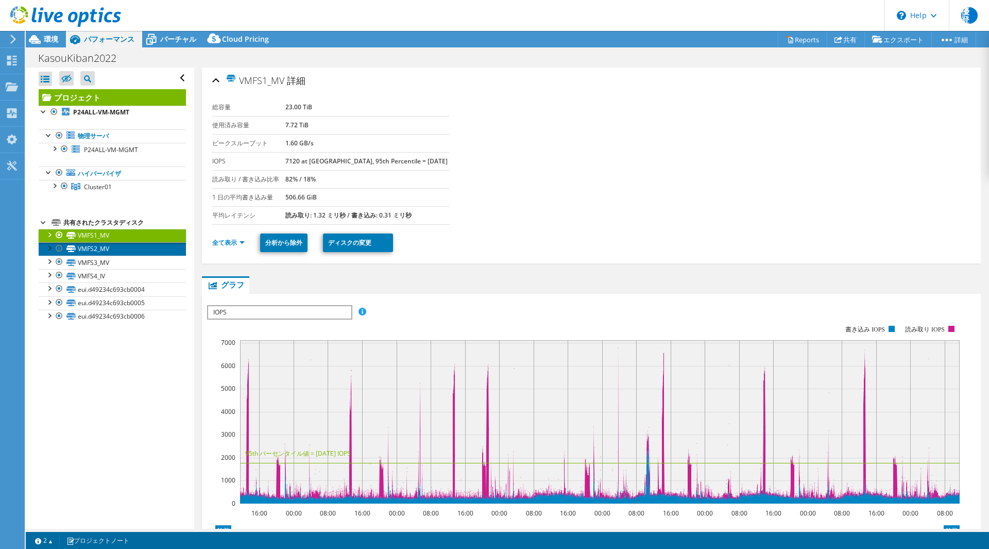
click at [80, 250] on link "VMFS2_MV" at bounding box center [112, 248] width 147 height 13
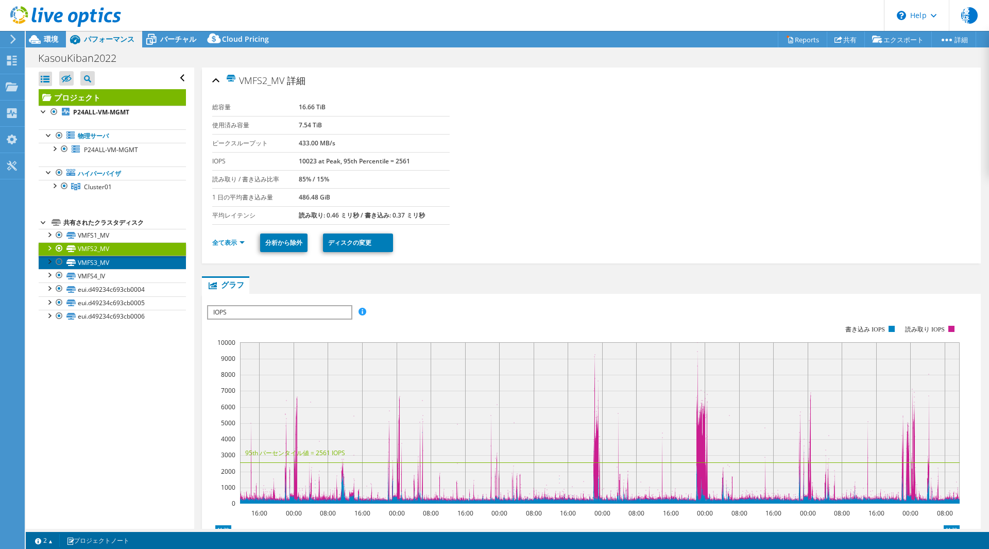
click at [104, 262] on link "VMFS3_MV" at bounding box center [112, 262] width 147 height 13
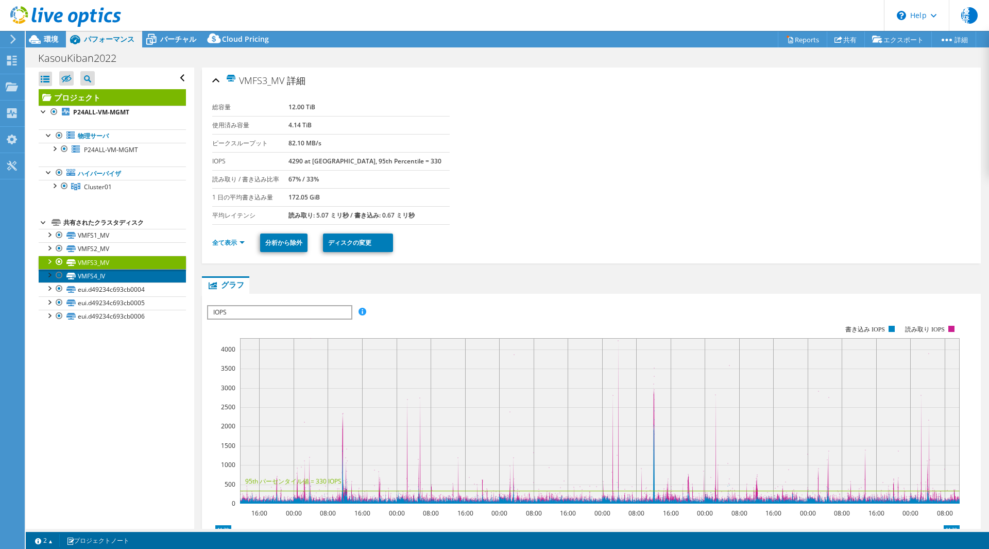
click at [102, 278] on link "VMFS4_IV" at bounding box center [112, 275] width 147 height 13
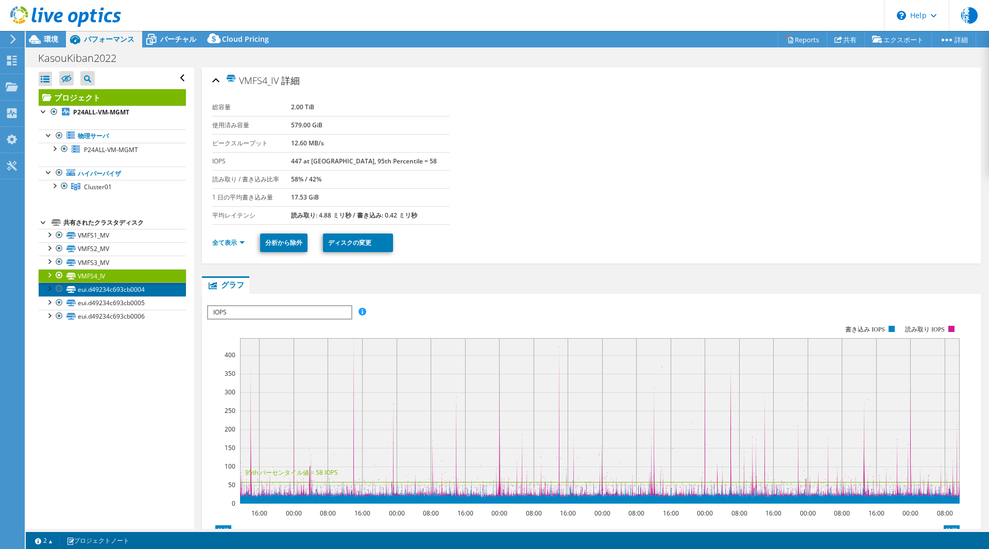
click at [106, 285] on link "eui.d49234c693cb0004" at bounding box center [112, 288] width 147 height 13
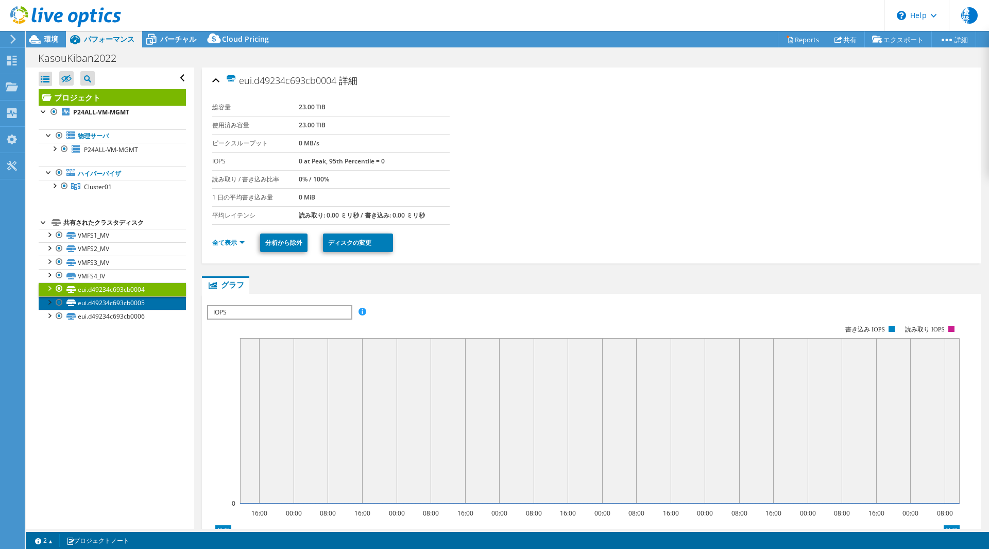
click at [109, 300] on link "eui.d49234c693cb0005" at bounding box center [112, 302] width 147 height 13
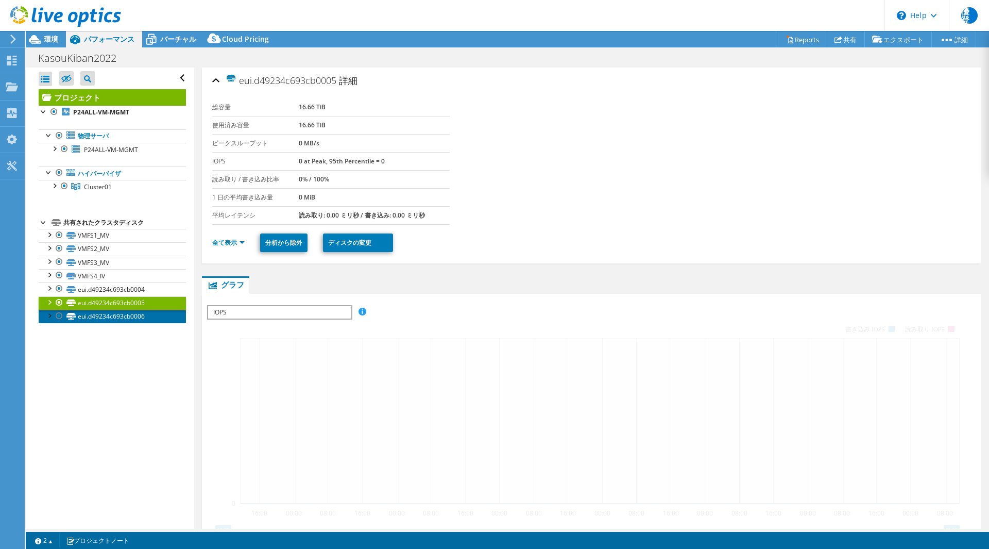
click at [111, 310] on link "eui.d49234c693cb0006" at bounding box center [112, 316] width 147 height 13
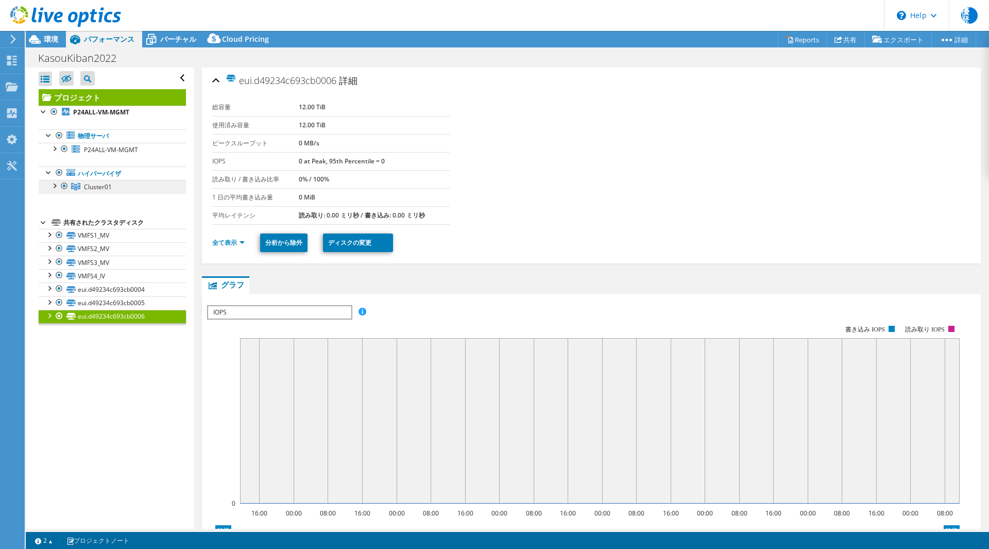
click at [84, 188] on span "Cluster01" at bounding box center [98, 186] width 28 height 9
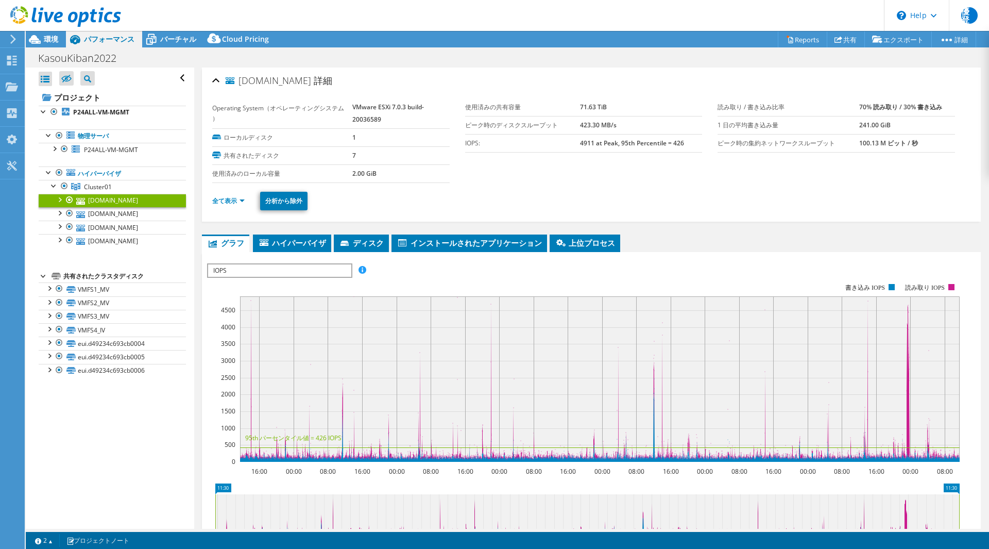
select select "USD"
click at [299, 246] on span "ハイパーバイザ" at bounding box center [292, 242] width 68 height 10
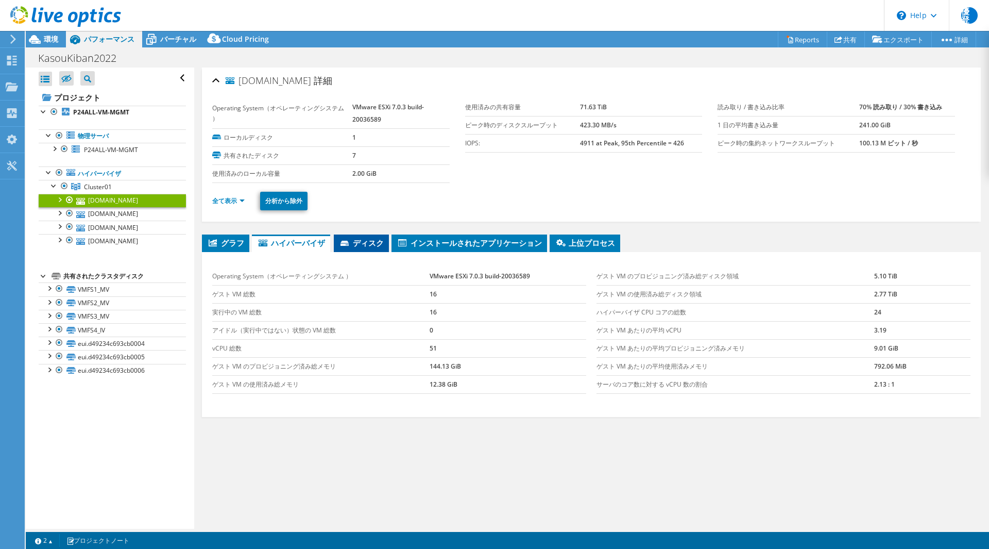
click at [361, 244] on span "ディスク" at bounding box center [361, 242] width 45 height 10
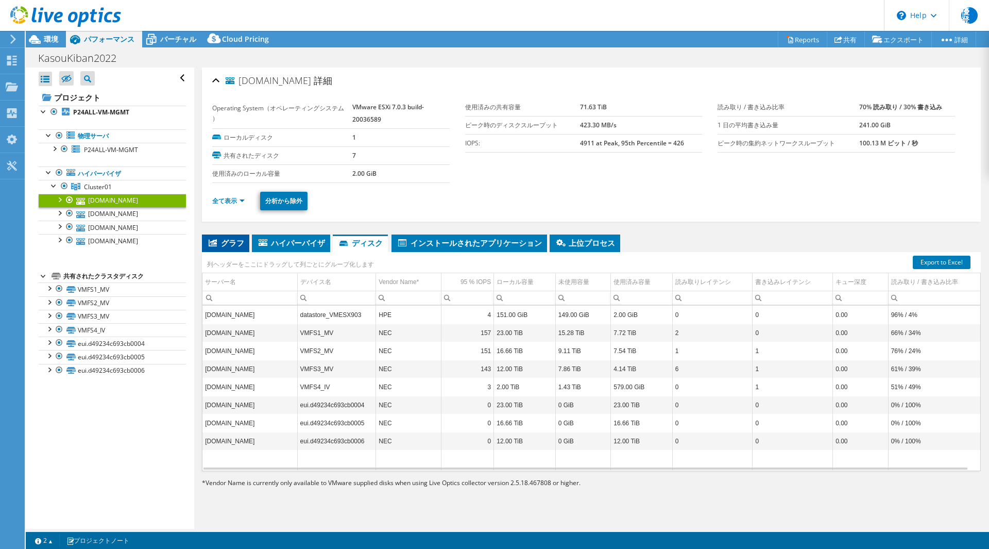
click at [219, 241] on span "グラフ" at bounding box center [225, 242] width 37 height 10
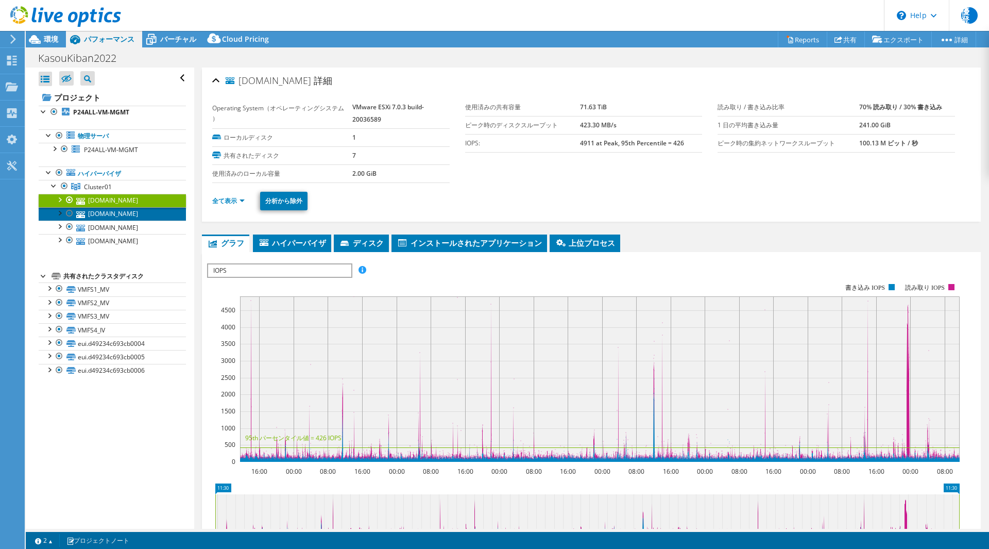
click at [117, 220] on link "p22all-vmesx901.ad.gcc.co.jp" at bounding box center [112, 213] width 147 height 13
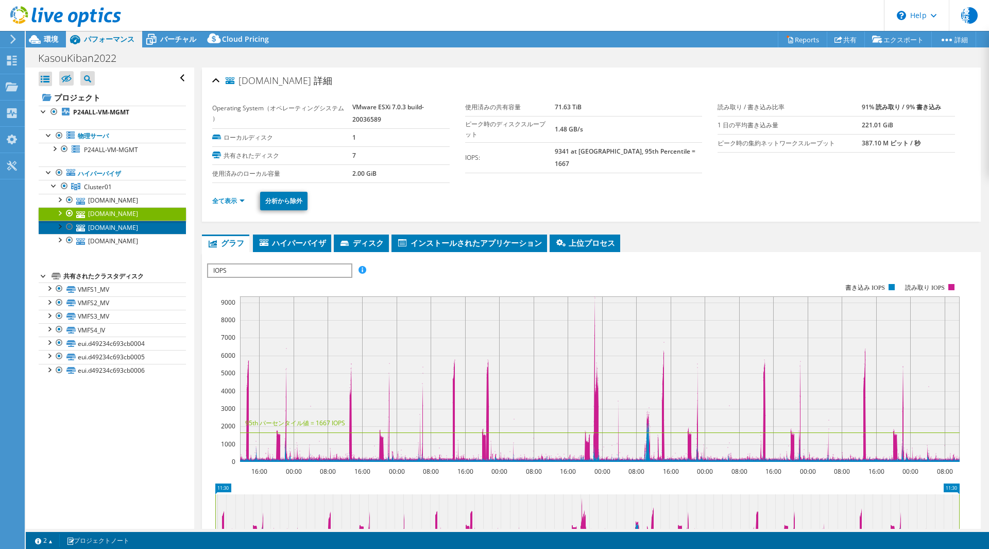
click at [111, 234] on link "p22all-vmesx902.ad.gcc.co.jp" at bounding box center [112, 226] width 147 height 13
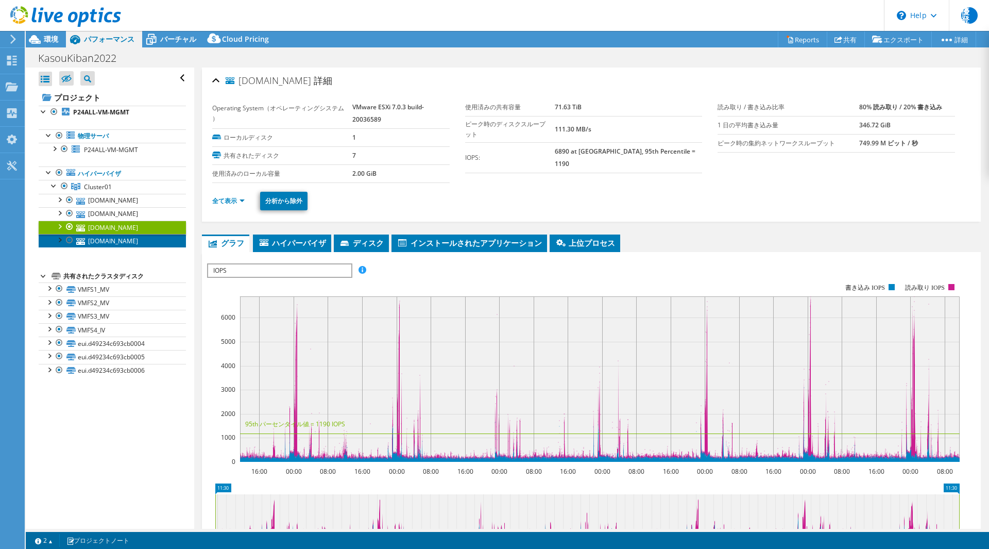
click at [105, 247] on link "p22all-vmesx904.ad.gcc.co.jp" at bounding box center [112, 240] width 147 height 13
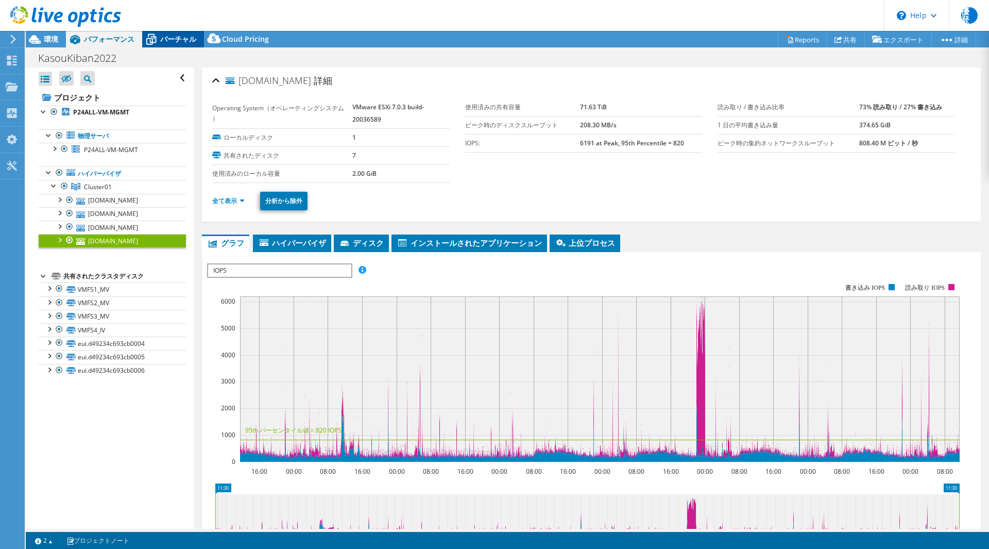
click at [176, 37] on span "バーチャル" at bounding box center [178, 39] width 36 height 10
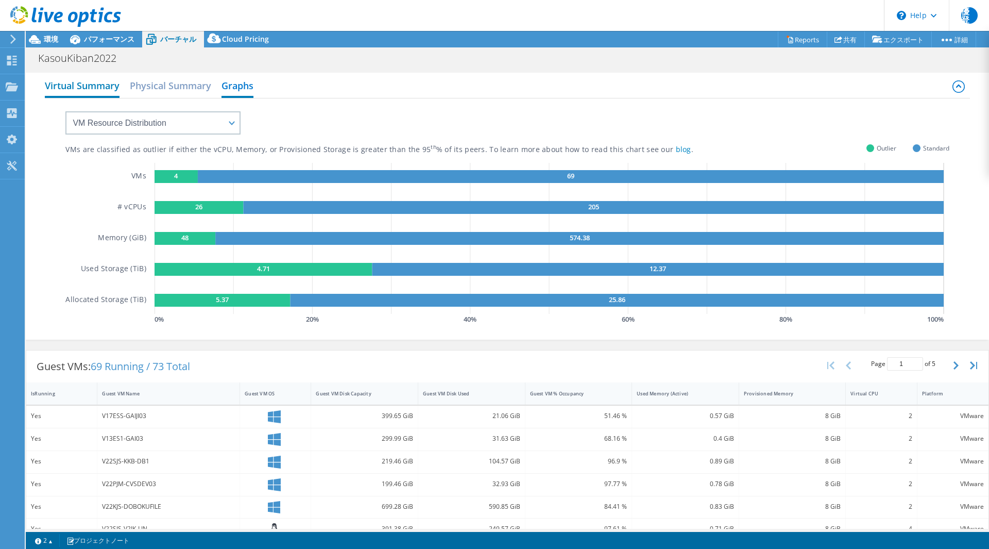
click at [87, 92] on h2 "Virtual Summary" at bounding box center [82, 86] width 75 height 23
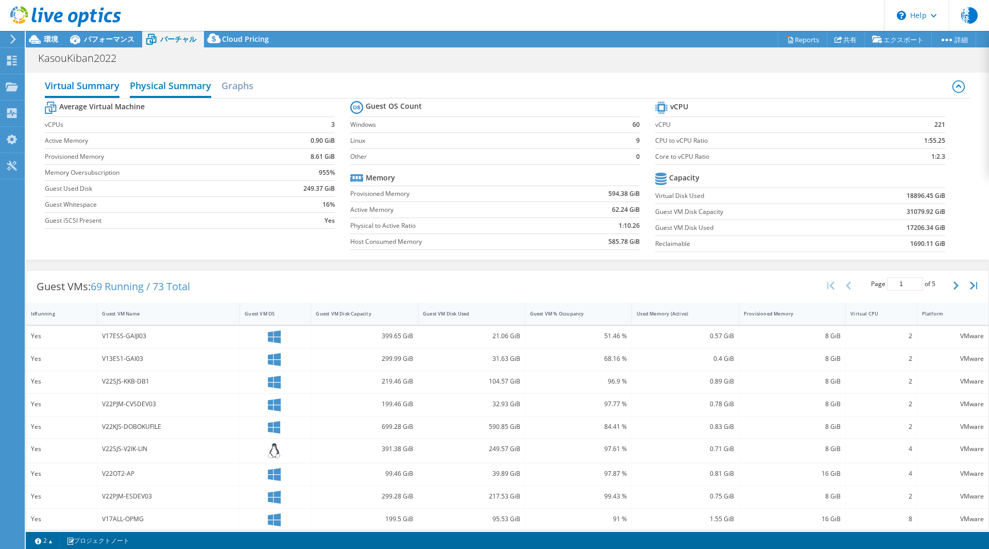
click at [166, 88] on h2 "Physical Summary" at bounding box center [170, 86] width 81 height 23
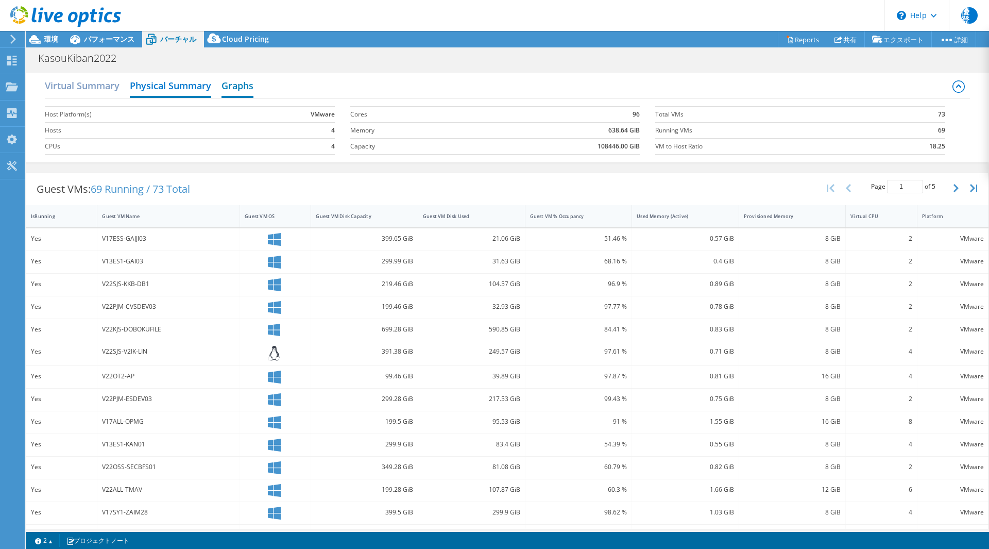
click at [223, 78] on h2 "Graphs" at bounding box center [238, 86] width 32 height 23
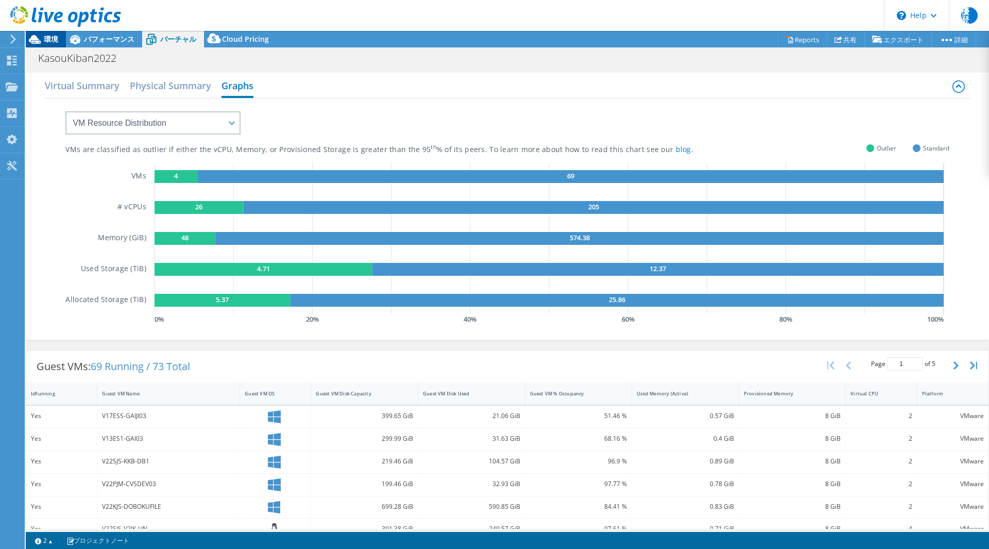
click at [55, 38] on span "環境" at bounding box center [51, 39] width 14 height 10
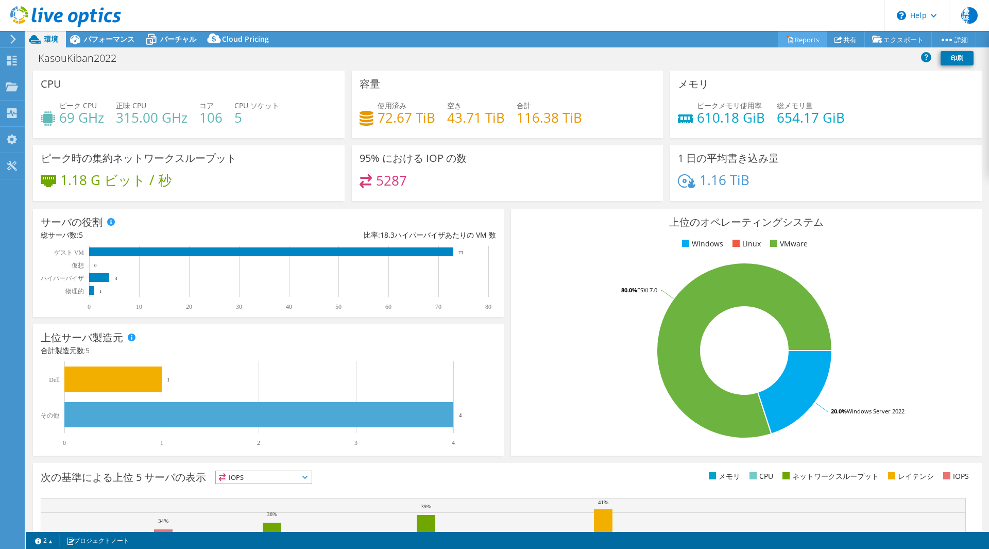
click at [786, 40] on icon at bounding box center [790, 40] width 8 height 8
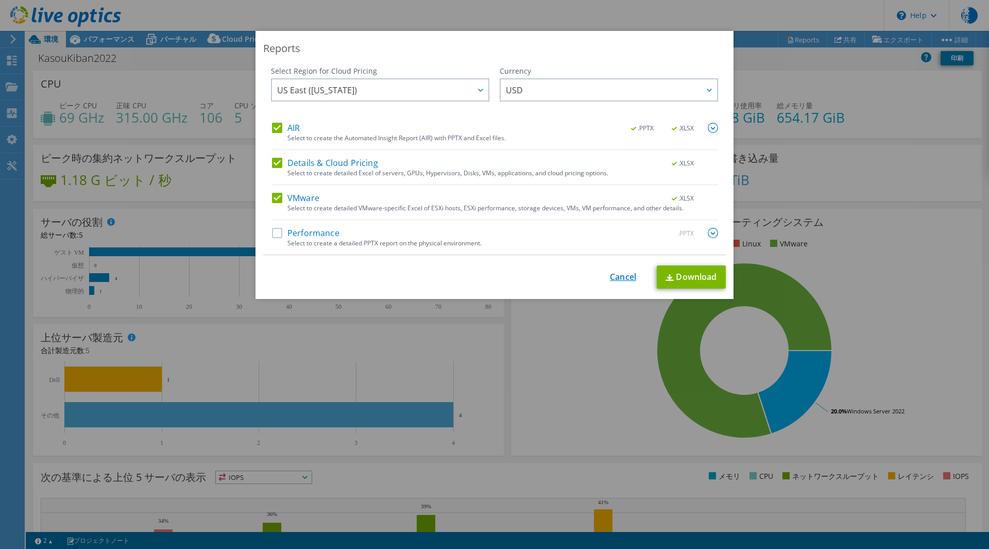
click at [610, 277] on link "Cancel" at bounding box center [623, 277] width 26 height 10
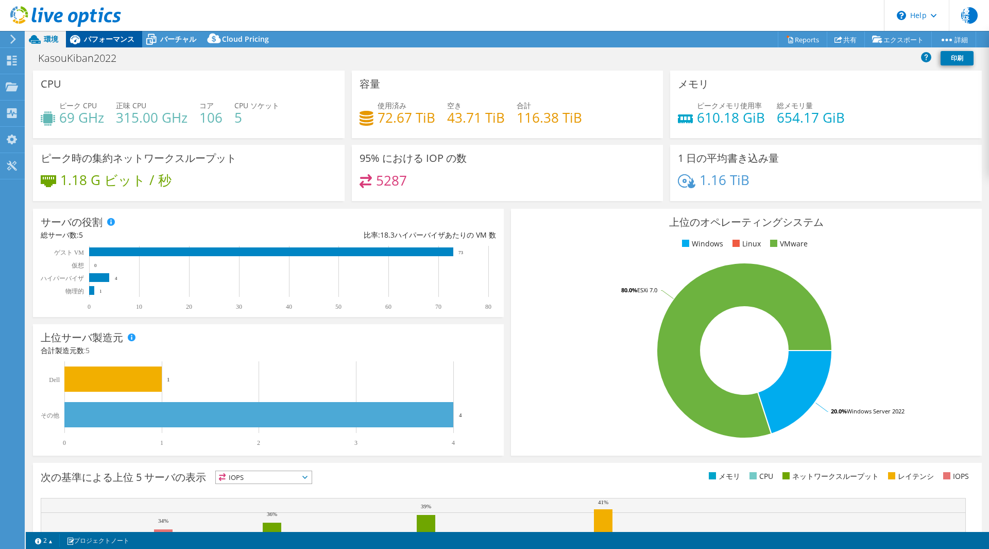
click at [106, 41] on span "パフォーマンス" at bounding box center [109, 39] width 50 height 10
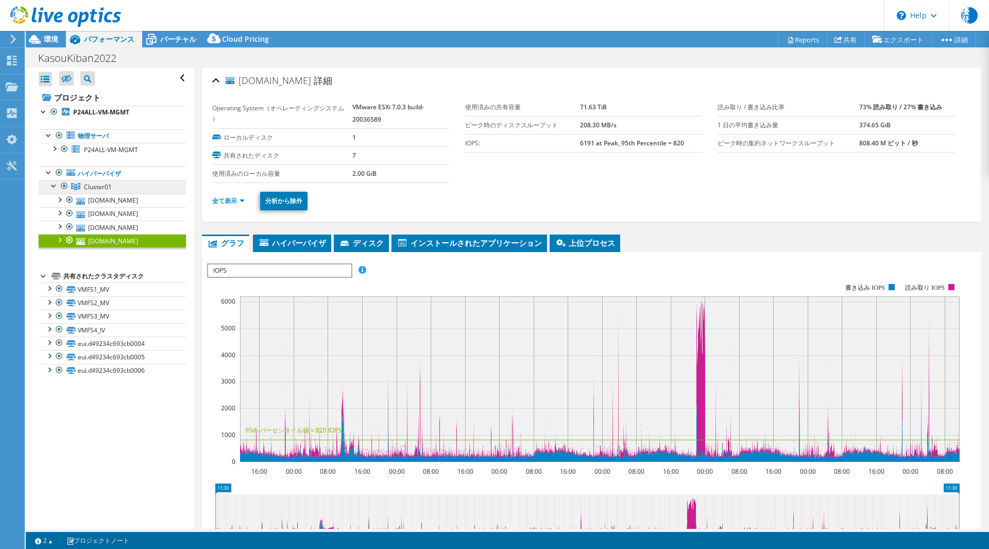
click at [88, 186] on span "Cluster01" at bounding box center [98, 186] width 28 height 9
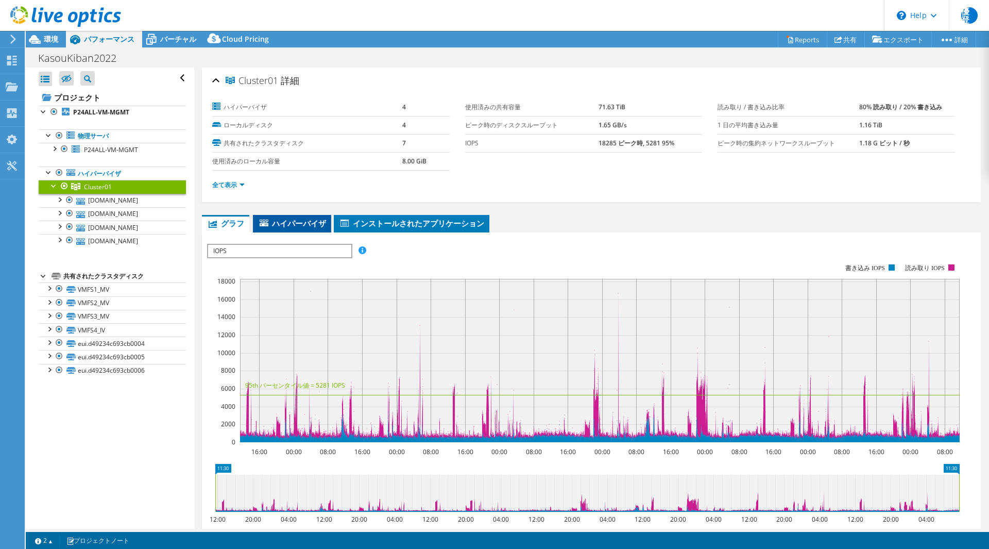
click at [309, 225] on span "ハイパーバイザ" at bounding box center [292, 223] width 68 height 10
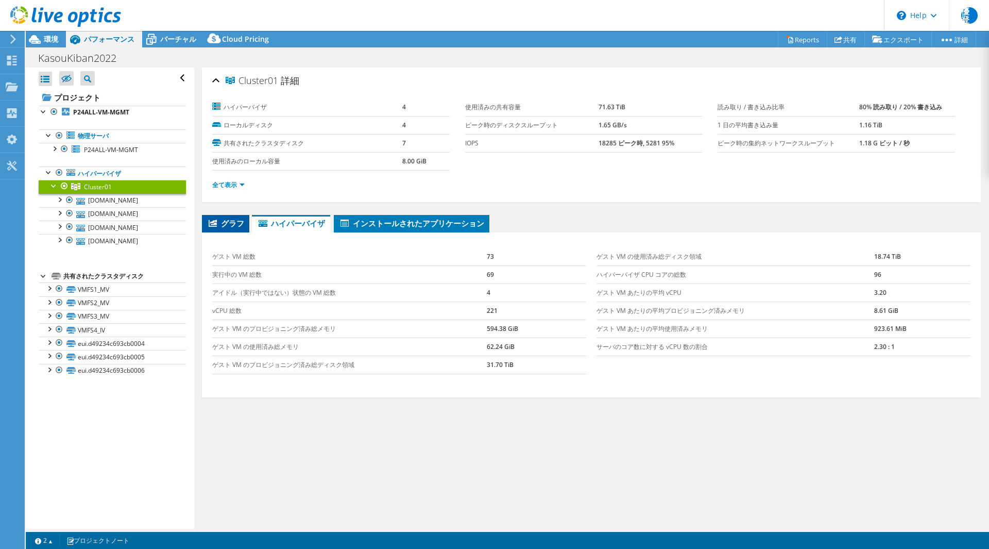
click at [226, 225] on span "グラフ" at bounding box center [225, 223] width 37 height 10
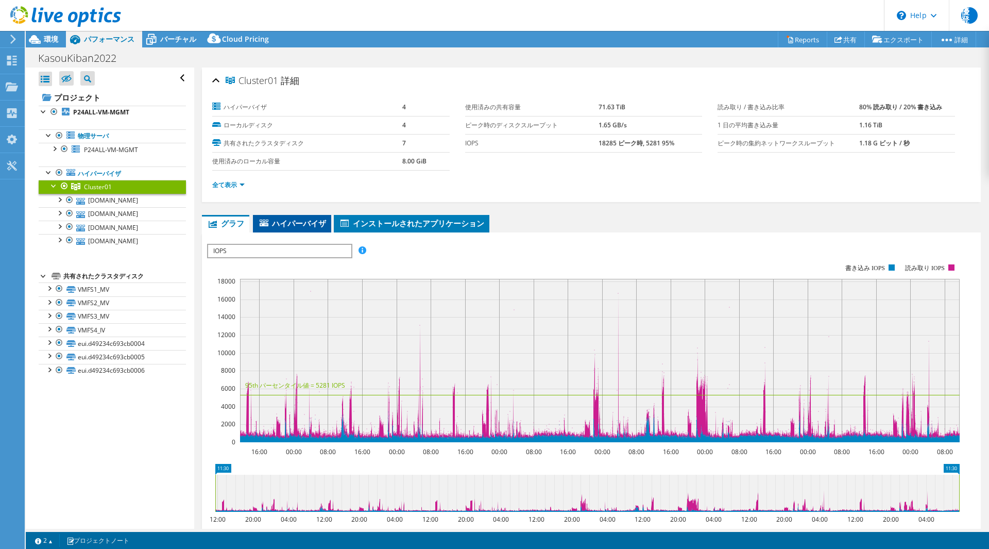
click at [295, 219] on span "ハイパーバイザ" at bounding box center [292, 223] width 68 height 10
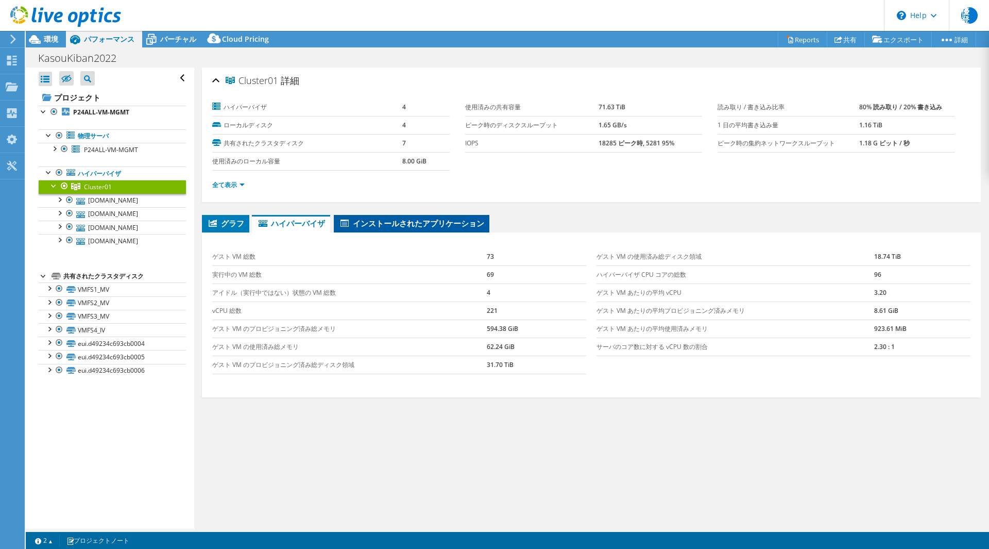
click at [388, 223] on span "インストールされたアプリケーション" at bounding box center [411, 223] width 145 height 10
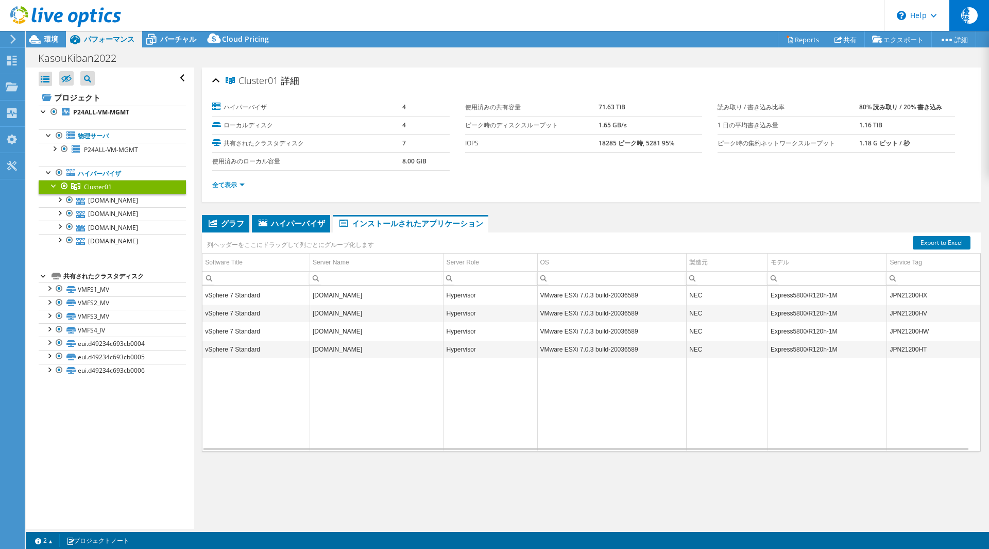
click at [977, 16] on span "優登" at bounding box center [969, 15] width 16 height 16
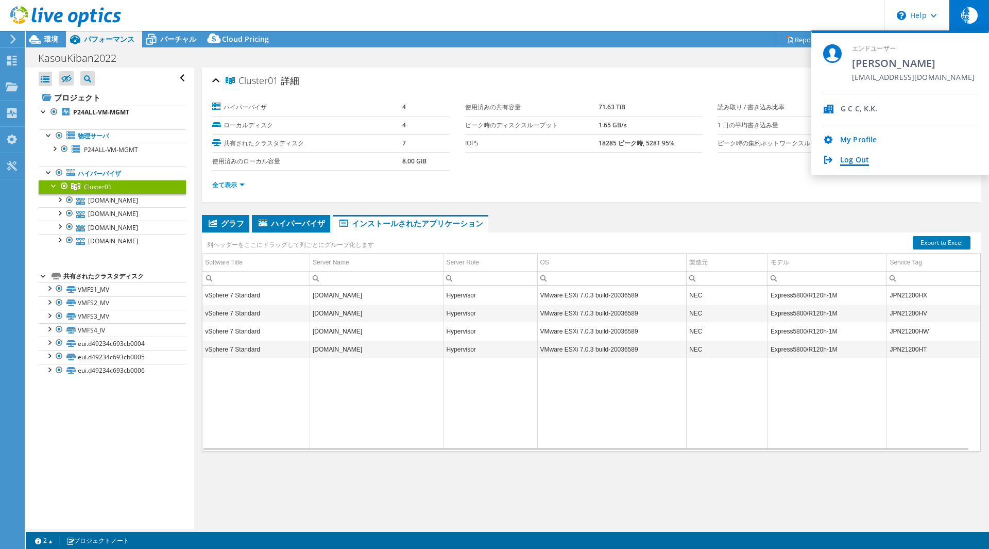
click at [861, 159] on link "Log Out" at bounding box center [854, 161] width 29 height 10
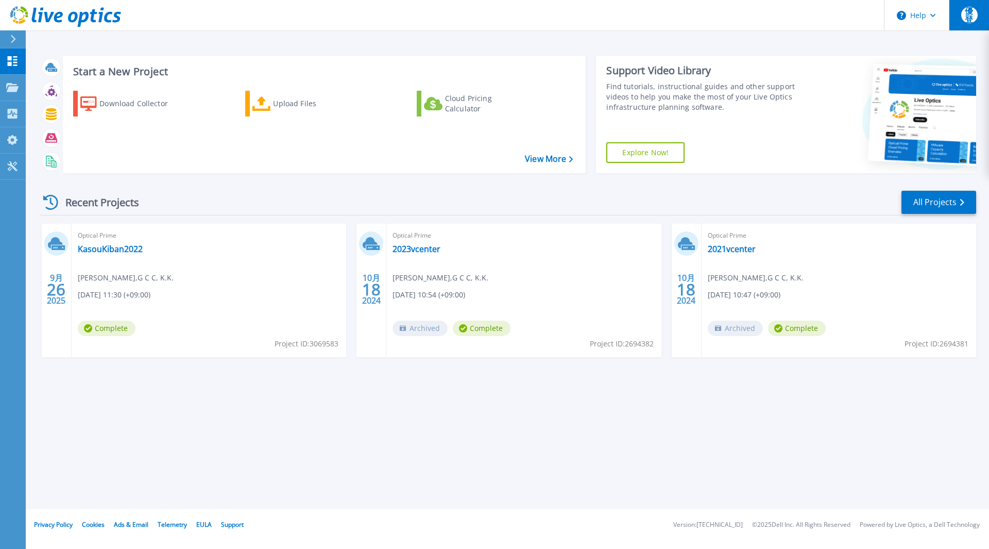
click at [960, 10] on button "優登" at bounding box center [969, 15] width 40 height 30
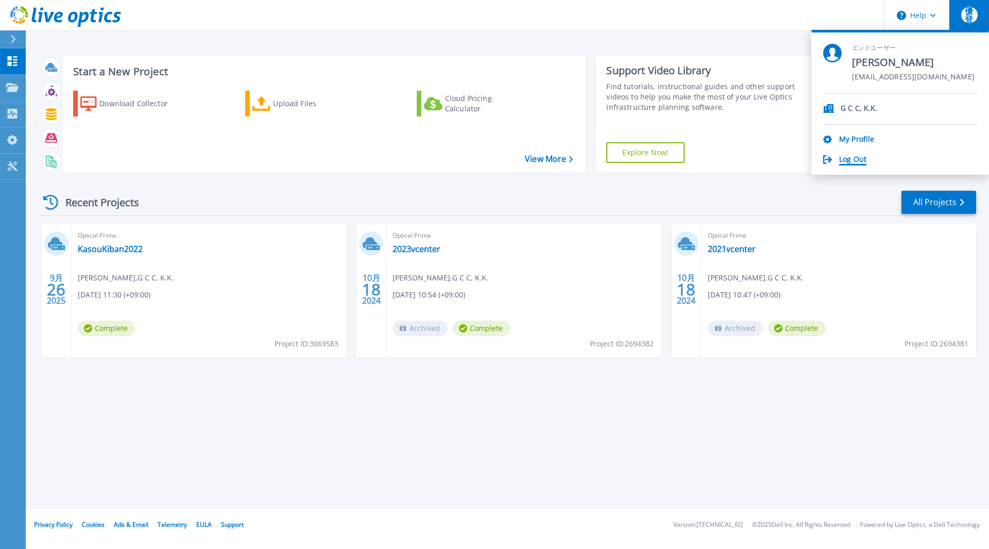
click at [840, 155] on link "Log Out" at bounding box center [852, 160] width 27 height 10
